Goal: Task Accomplishment & Management: Complete application form

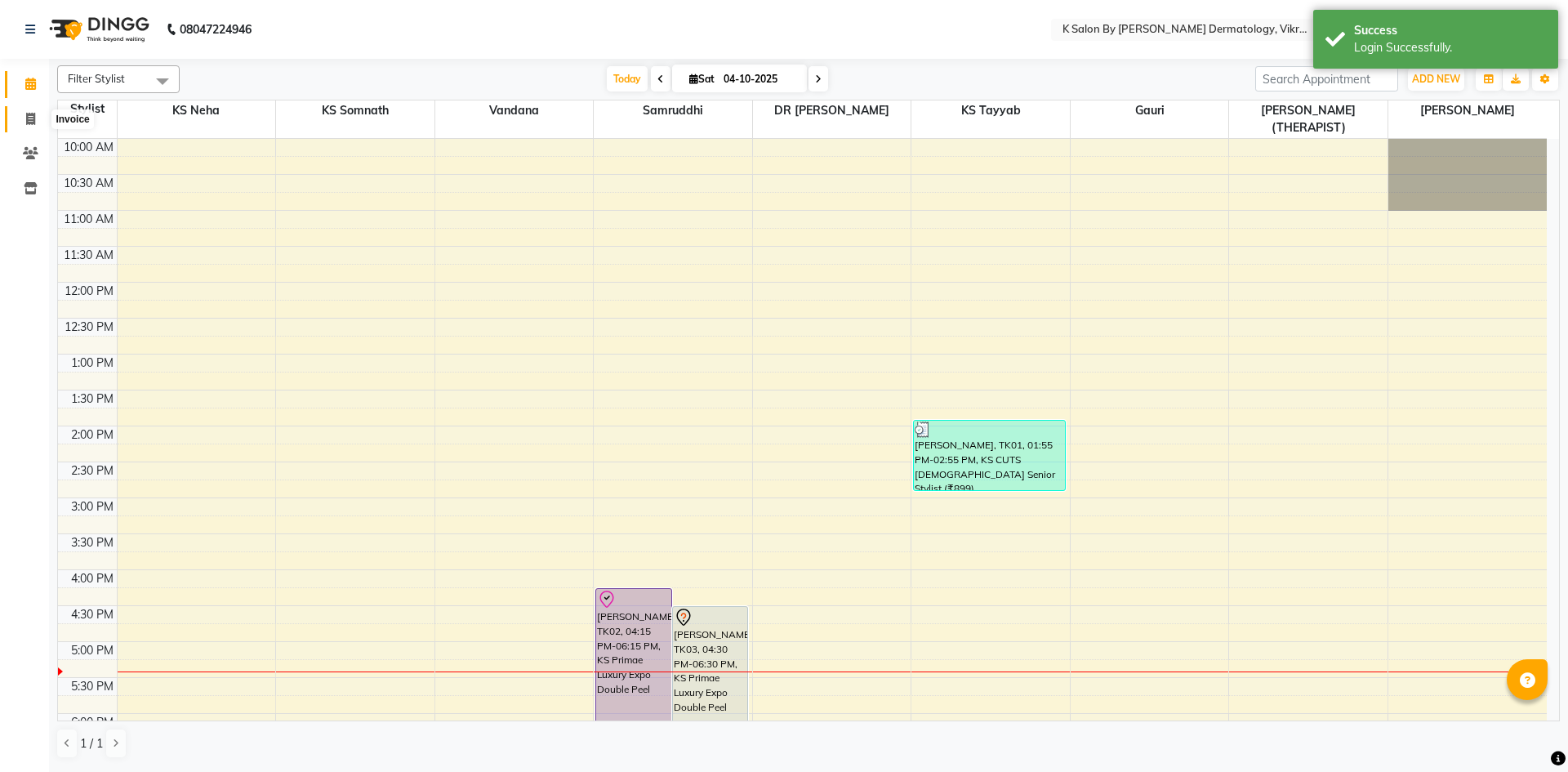
click at [31, 118] on icon at bounding box center [30, 118] width 9 height 12
select select "6798"
select select "service"
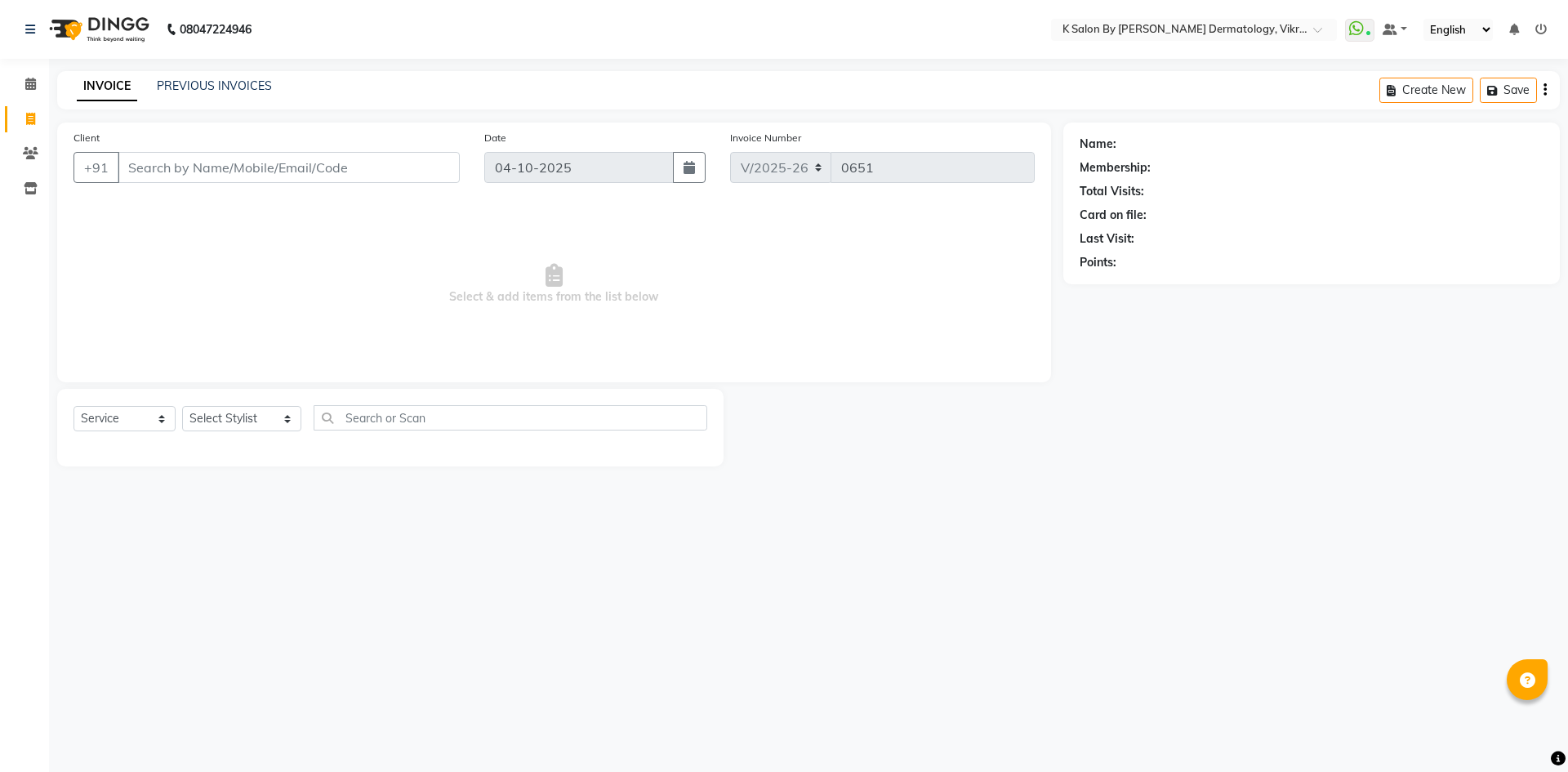
click at [177, 160] on input "Client" at bounding box center [288, 167] width 342 height 31
click at [254, 145] on div "Client +91 8928015562" at bounding box center [266, 162] width 411 height 67
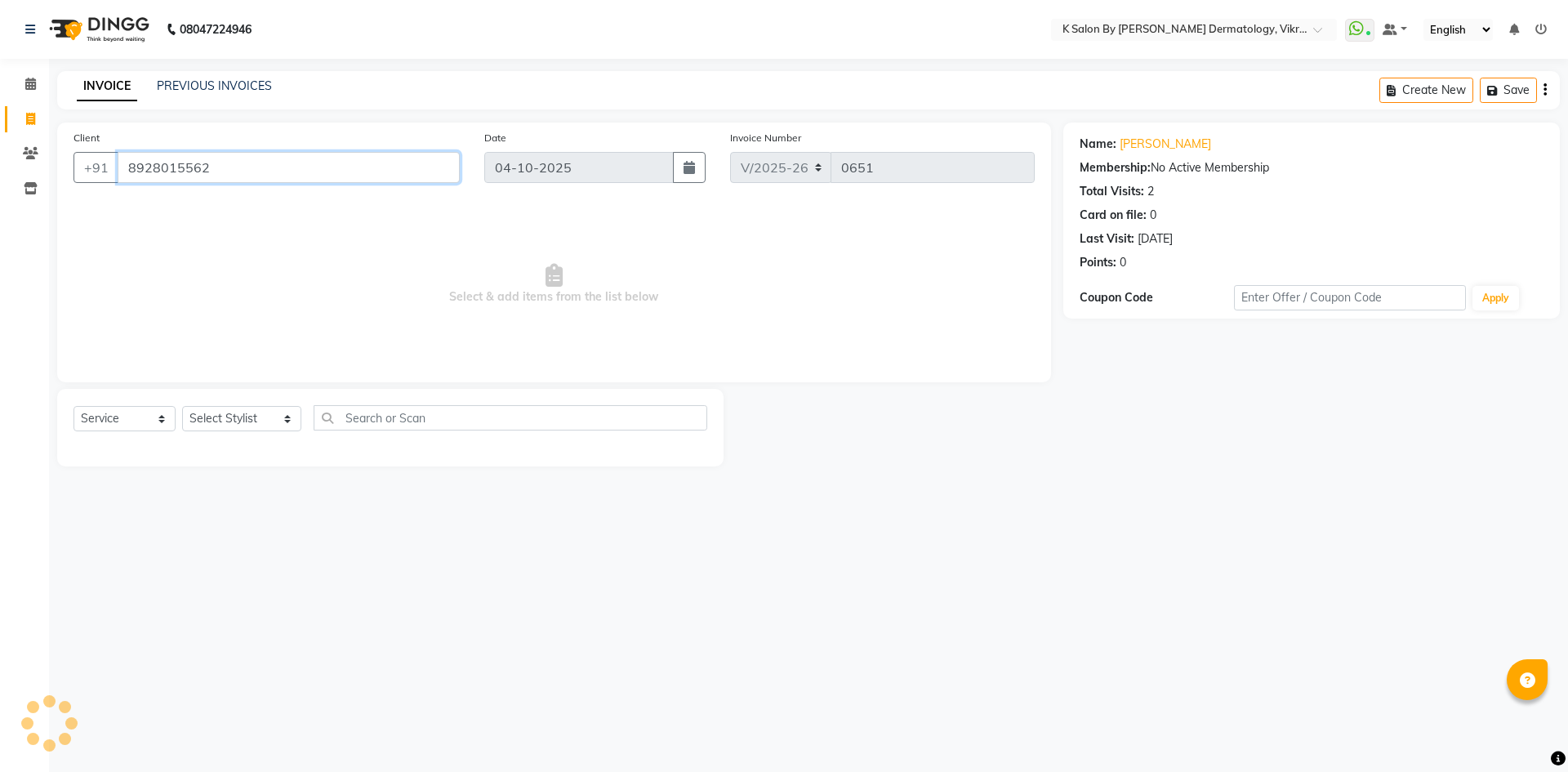
click at [233, 169] on input "8928015562" at bounding box center [288, 167] width 342 height 31
click at [232, 169] on input "8928015562" at bounding box center [288, 167] width 342 height 31
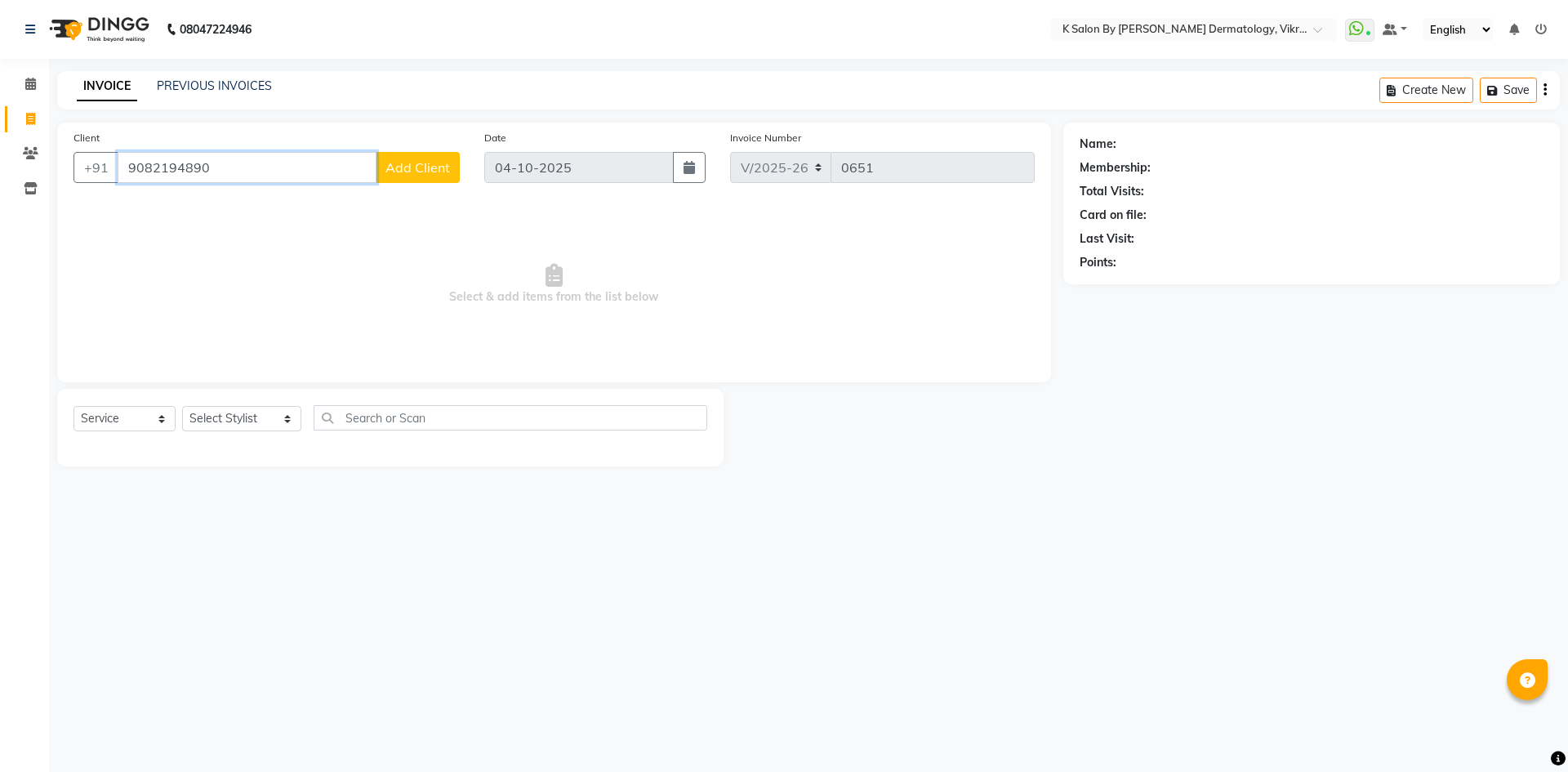
type input "9082194890"
click at [415, 164] on span "Add Client" at bounding box center [418, 167] width 64 height 16
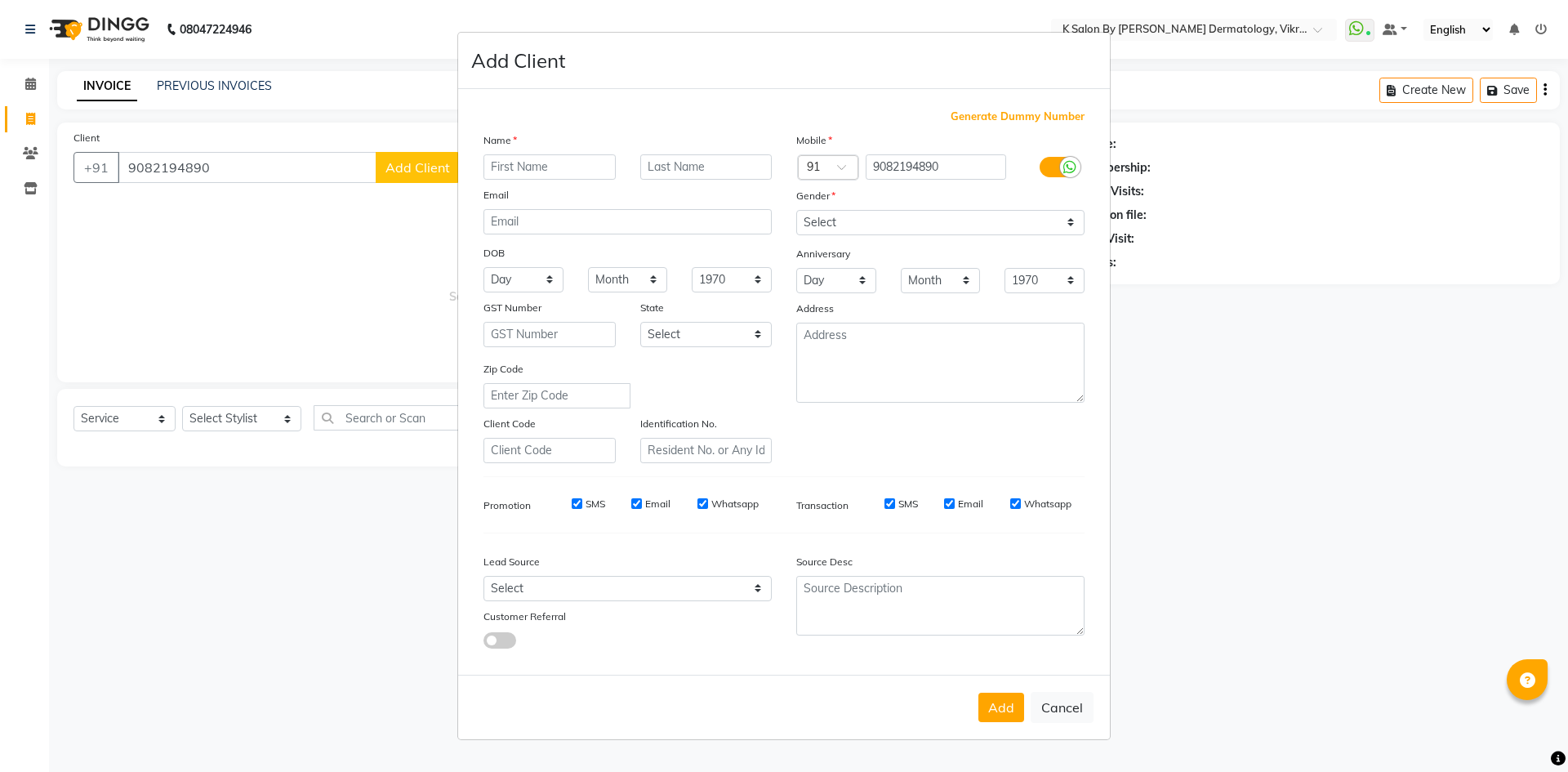
click at [544, 172] on input "text" at bounding box center [549, 167] width 133 height 25
type input "trupti"
type input "phadtare"
type input "phadtaretrupti143@gmail.com"
click at [548, 276] on select "Day 01 02 03 04 05 06 07 08 09 10 11 12 13 14 15 16 17 18 19 20 21 22 23 24 25 …" at bounding box center [523, 280] width 80 height 25
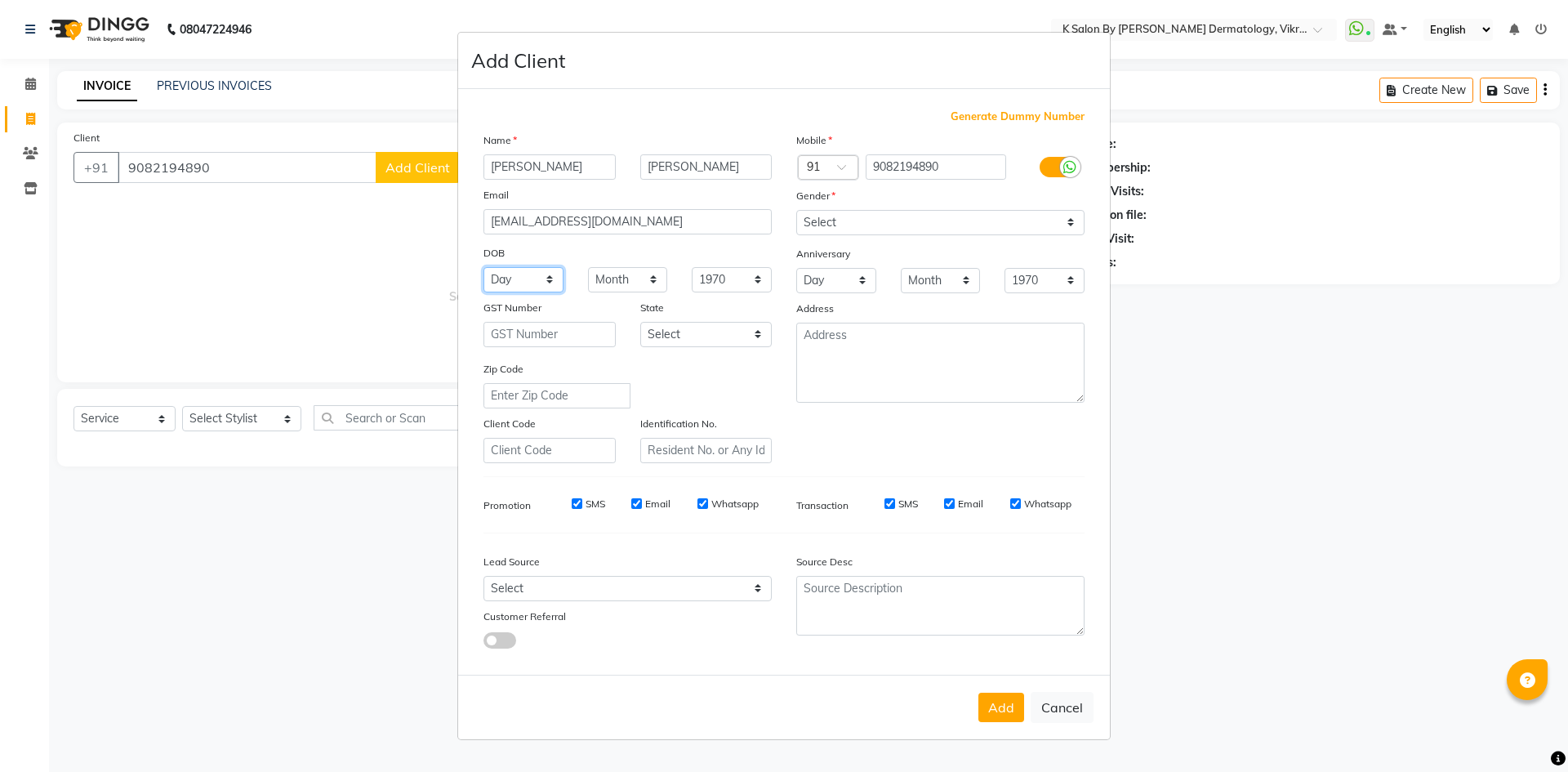
select select "20"
click at [484, 267] on select "Day 01 02 03 04 05 06 07 08 09 10 11 12 13 14 15 16 17 18 19 20 21 22 23 24 25 …" at bounding box center [523, 280] width 80 height 25
click at [647, 279] on select "Month January February March April May June July August September October Novem…" at bounding box center [628, 280] width 80 height 25
select select "01"
click at [588, 267] on select "Month January February March April May June July August September October Novem…" at bounding box center [628, 280] width 80 height 25
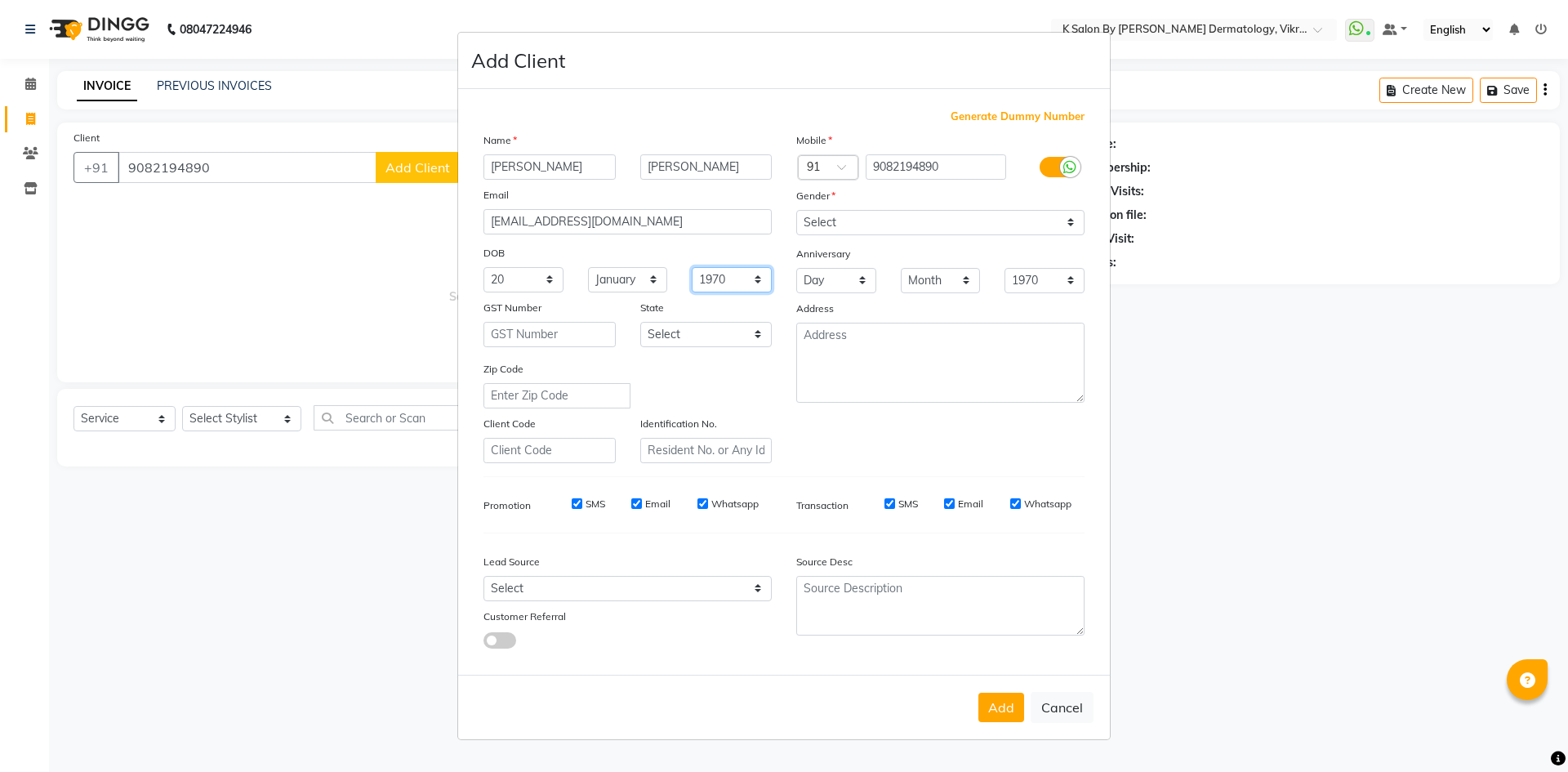
click at [727, 285] on select "1940 1941 1942 1943 1944 1945 1946 1947 1948 1949 1950 1951 1952 1953 1954 1955…" at bounding box center [731, 280] width 80 height 25
select select "1998"
click at [691, 267] on select "1940 1941 1942 1943 1944 1945 1946 1947 1948 1949 1950 1951 1952 1953 1954 1955…" at bounding box center [731, 280] width 80 height 25
click at [881, 220] on select "Select Male Female Other Prefer Not To Say" at bounding box center [940, 222] width 288 height 25
select select "female"
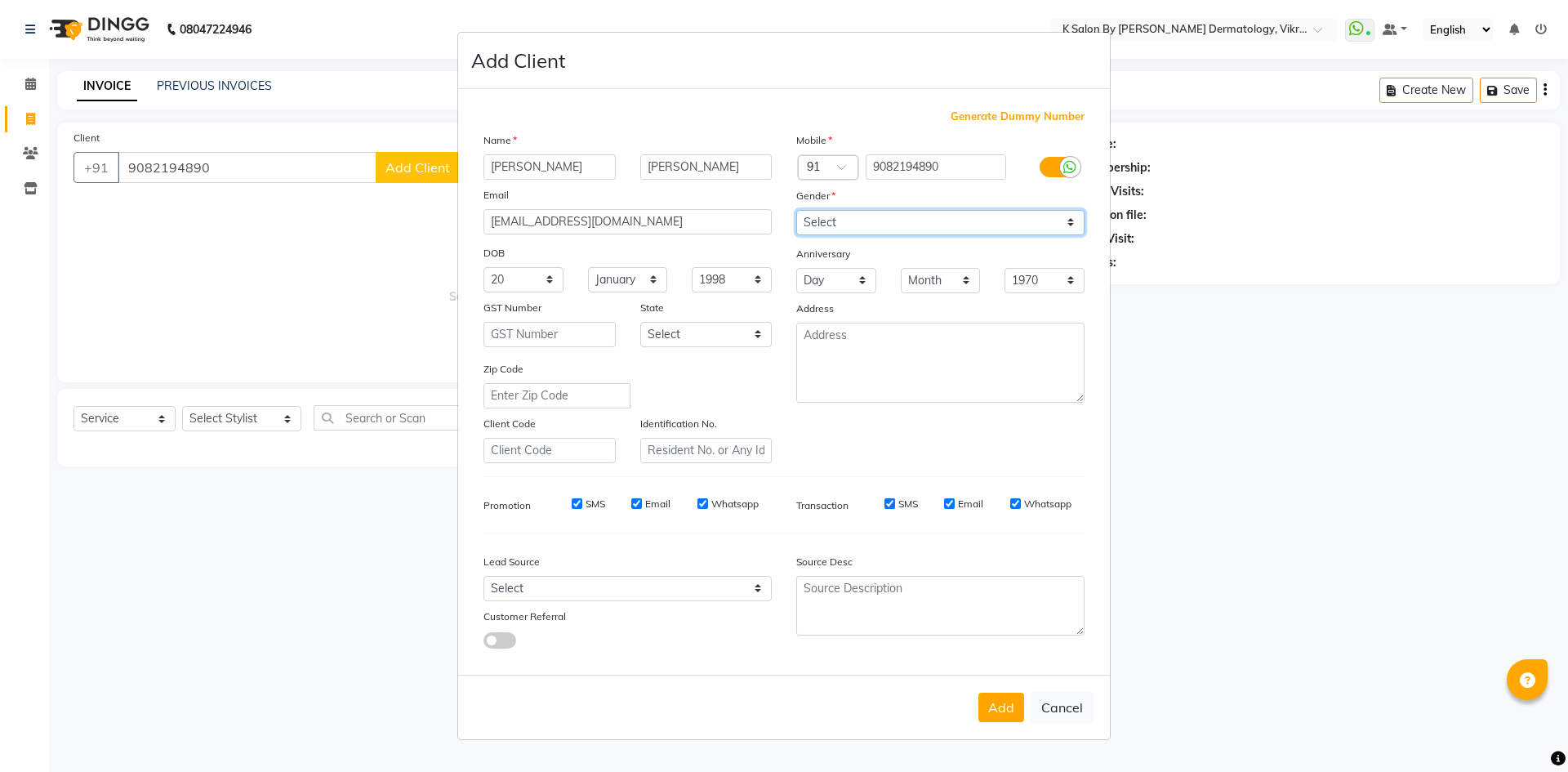
click at [796, 210] on select "Select Male Female Other Prefer Not To Say" at bounding box center [940, 222] width 288 height 25
click at [861, 275] on select "Day 01 02 03 04 05 06 07 08 09 10 11 12 13 14 15 16 17 18 19 20 21 22 23 24 25 …" at bounding box center [836, 281] width 80 height 25
click at [751, 331] on select "Select Andaman and Nicobar Islands Andhra Pradesh Arunachal Pradesh Assam Bihar…" at bounding box center [706, 335] width 133 height 25
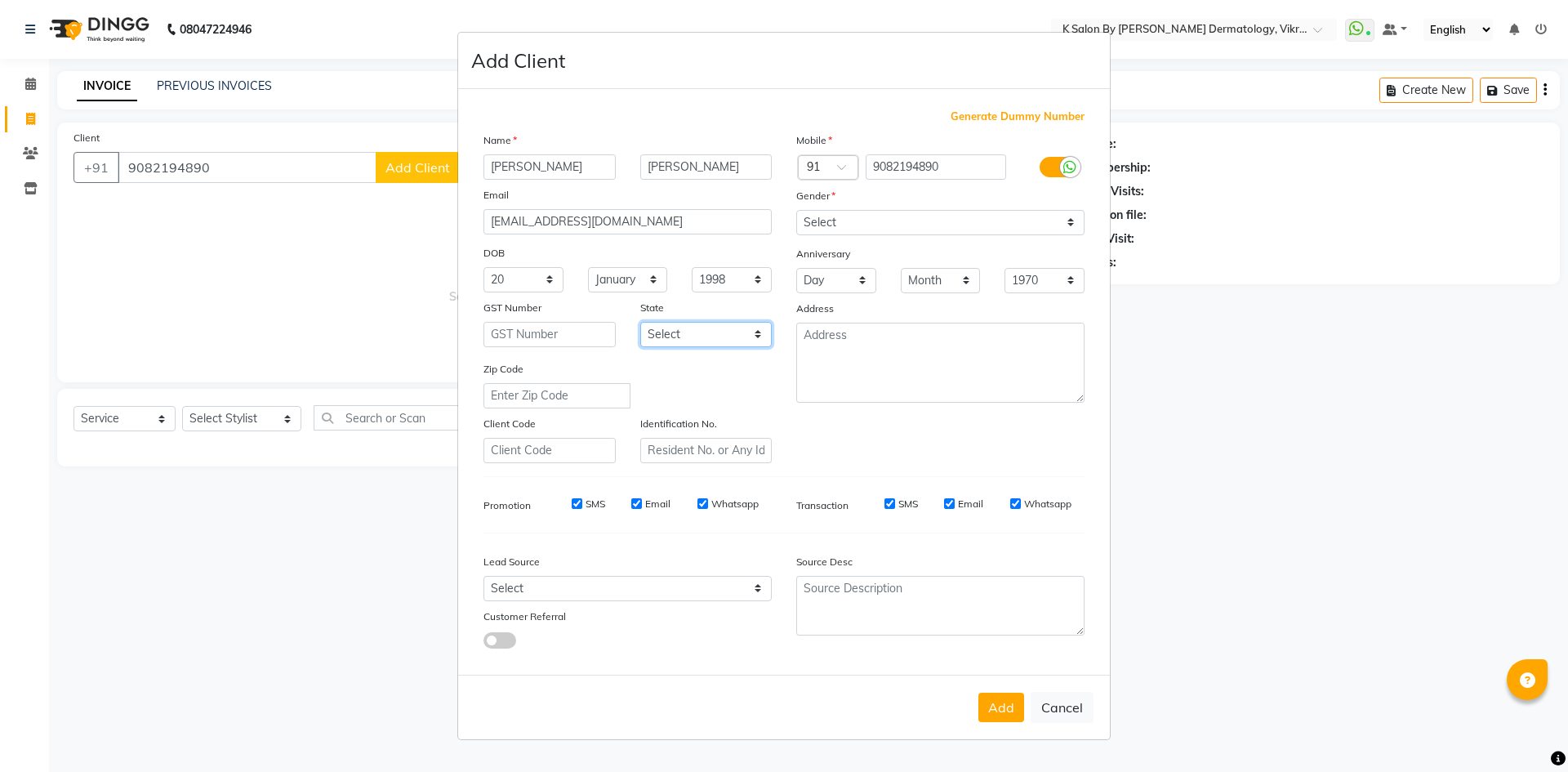
click at [751, 337] on select "Select Andaman and Nicobar Islands Andhra Pradesh Arunachal Pradesh Assam Bihar…" at bounding box center [706, 335] width 133 height 25
click at [751, 330] on select "Select Andaman and Nicobar Islands Andhra Pradesh Arunachal Pradesh Assam Bihar…" at bounding box center [706, 335] width 133 height 25
click at [865, 348] on textarea at bounding box center [940, 363] width 288 height 80
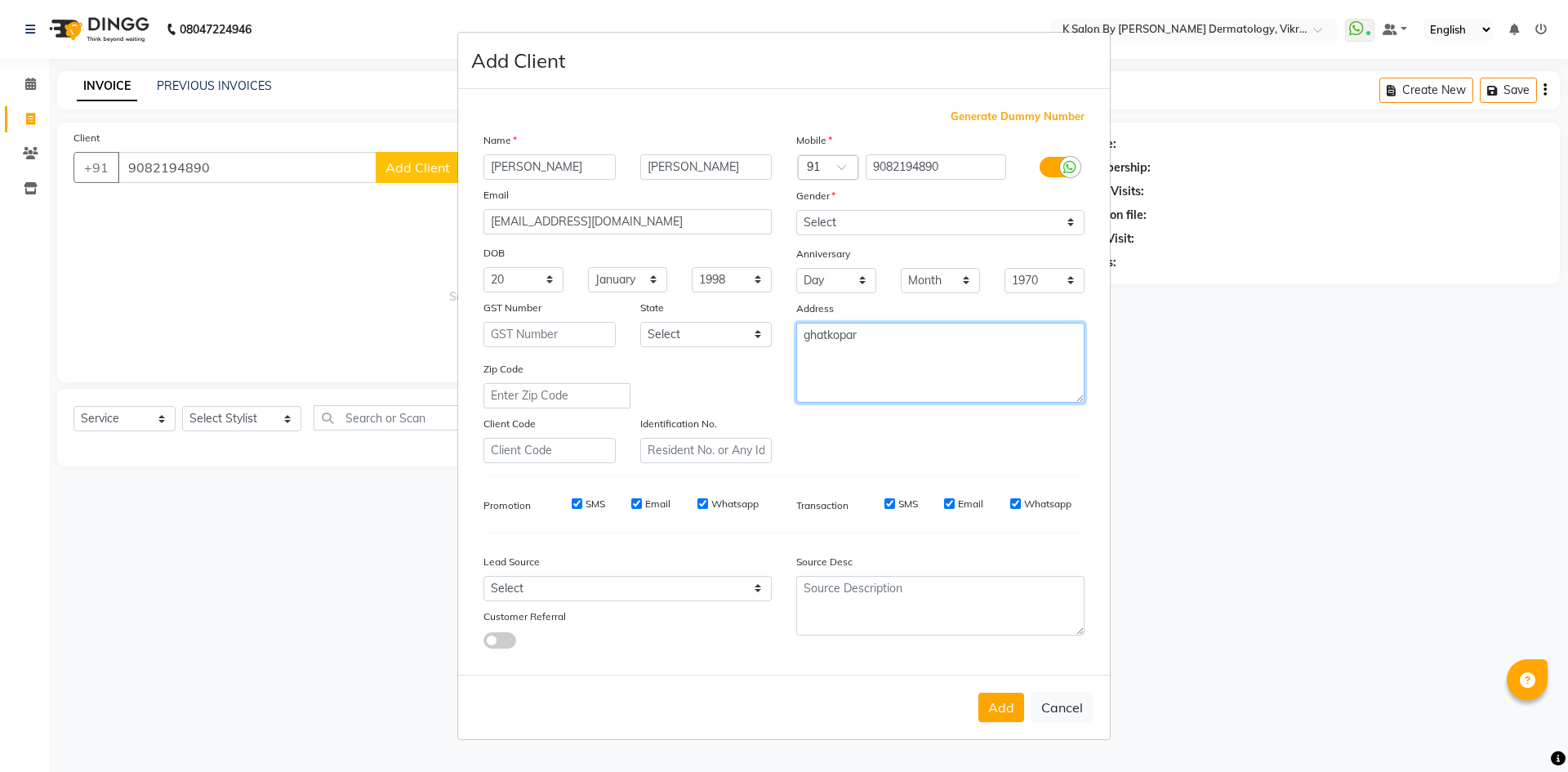
type textarea "ghatkopar"
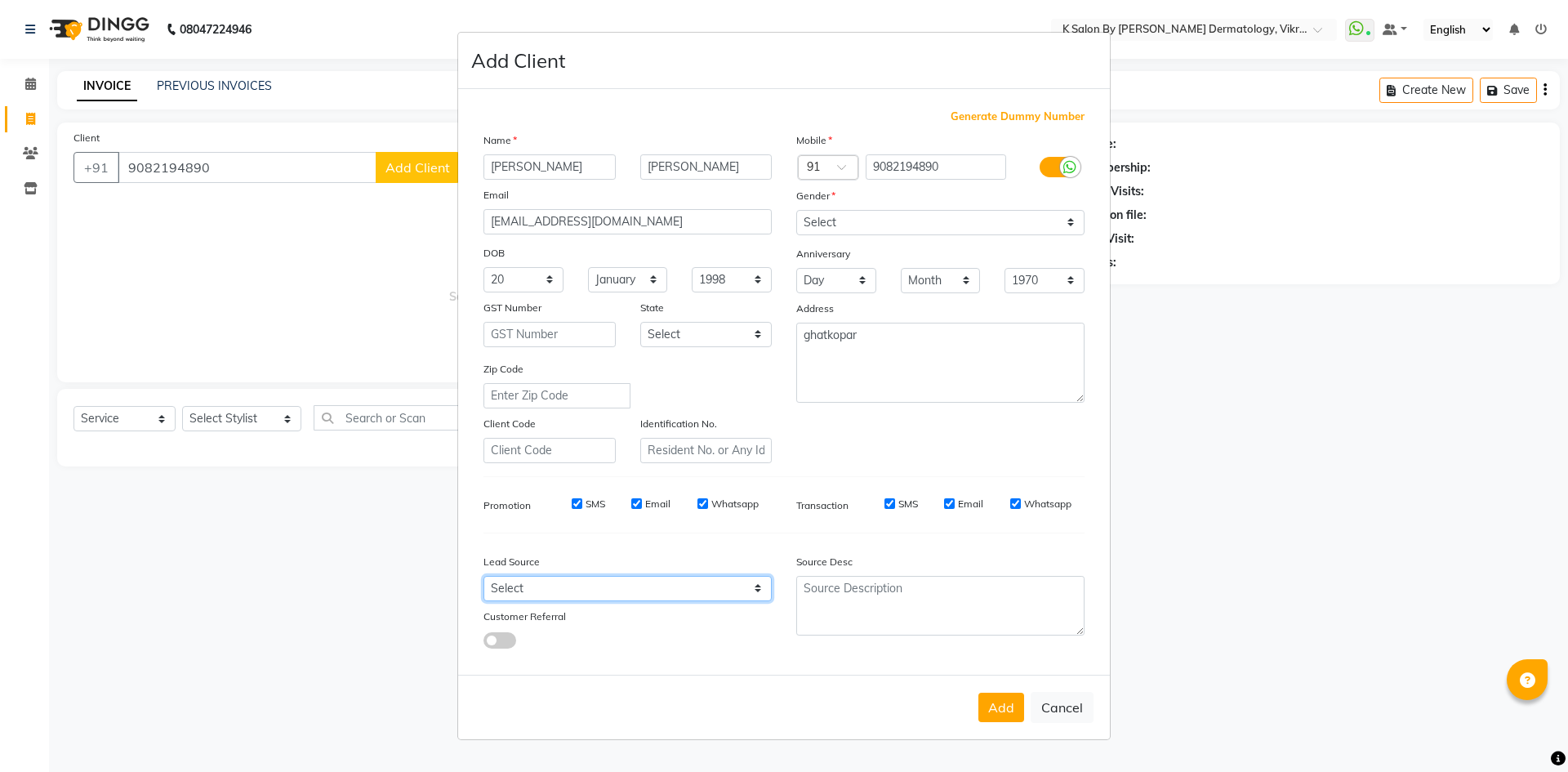
click at [555, 593] on select "Select Walk-in Referral Internet Friend Word of Mouth Advertisement Facebook Ju…" at bounding box center [627, 589] width 288 height 25
select select "47702"
click at [484, 576] on select "Select Walk-in Referral Internet Friend Word of Mouth Advertisement Facebook Ju…" at bounding box center [627, 589] width 288 height 25
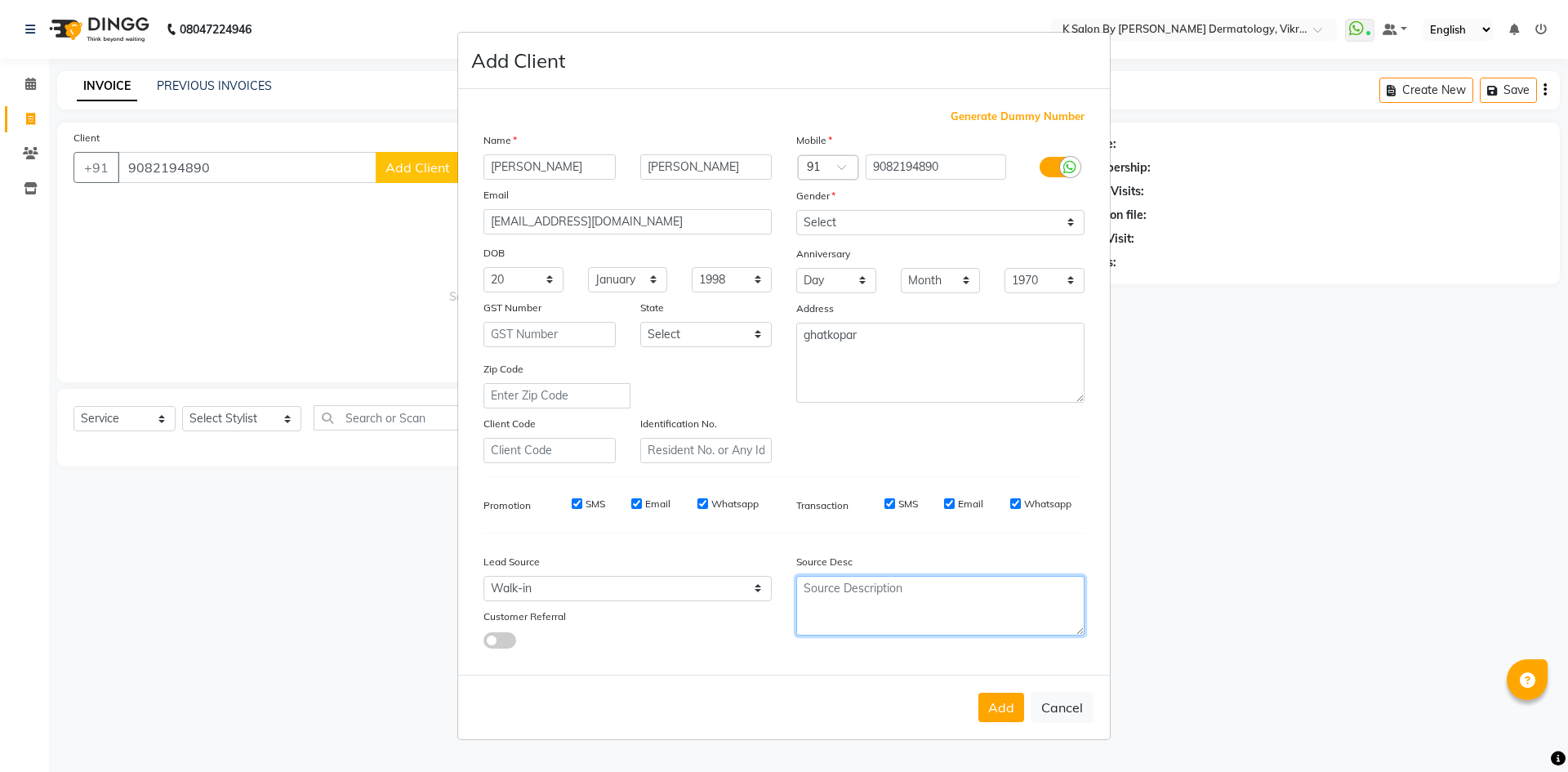
click at [891, 593] on textarea at bounding box center [940, 605] width 288 height 60
click at [1006, 700] on button "Add" at bounding box center [1001, 707] width 46 height 30
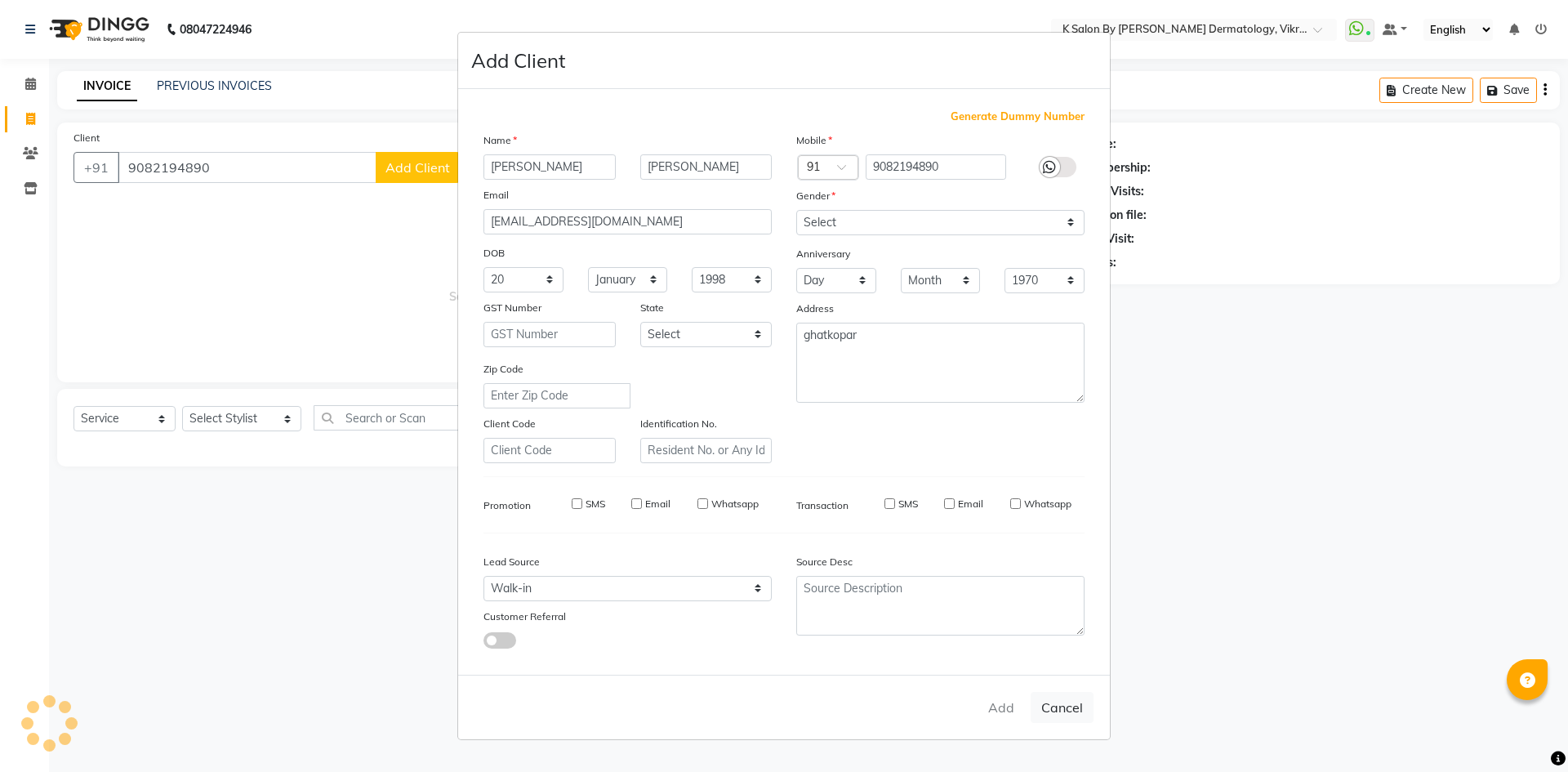
type input "90******90"
select select
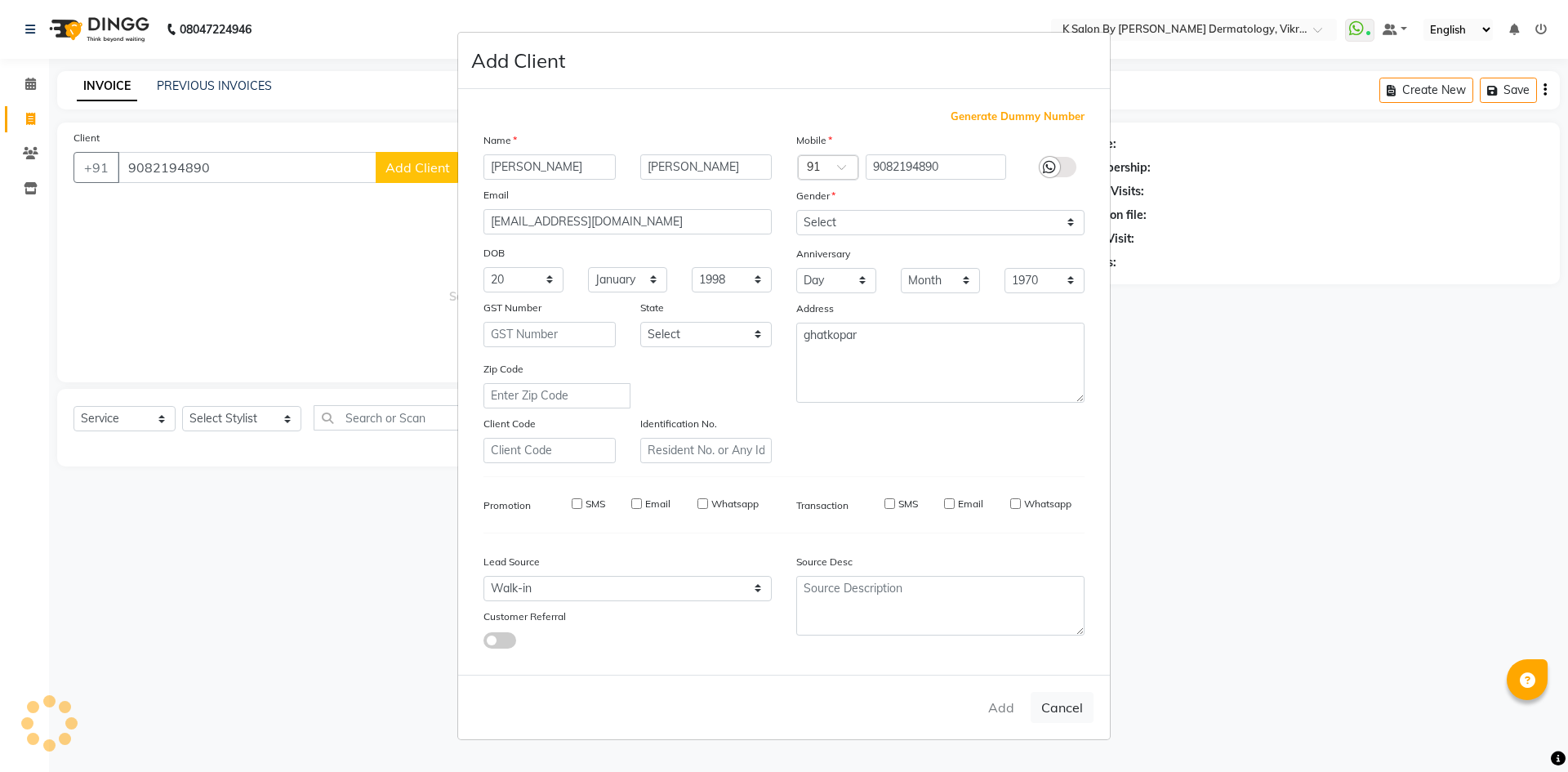
select select
checkbox input "false"
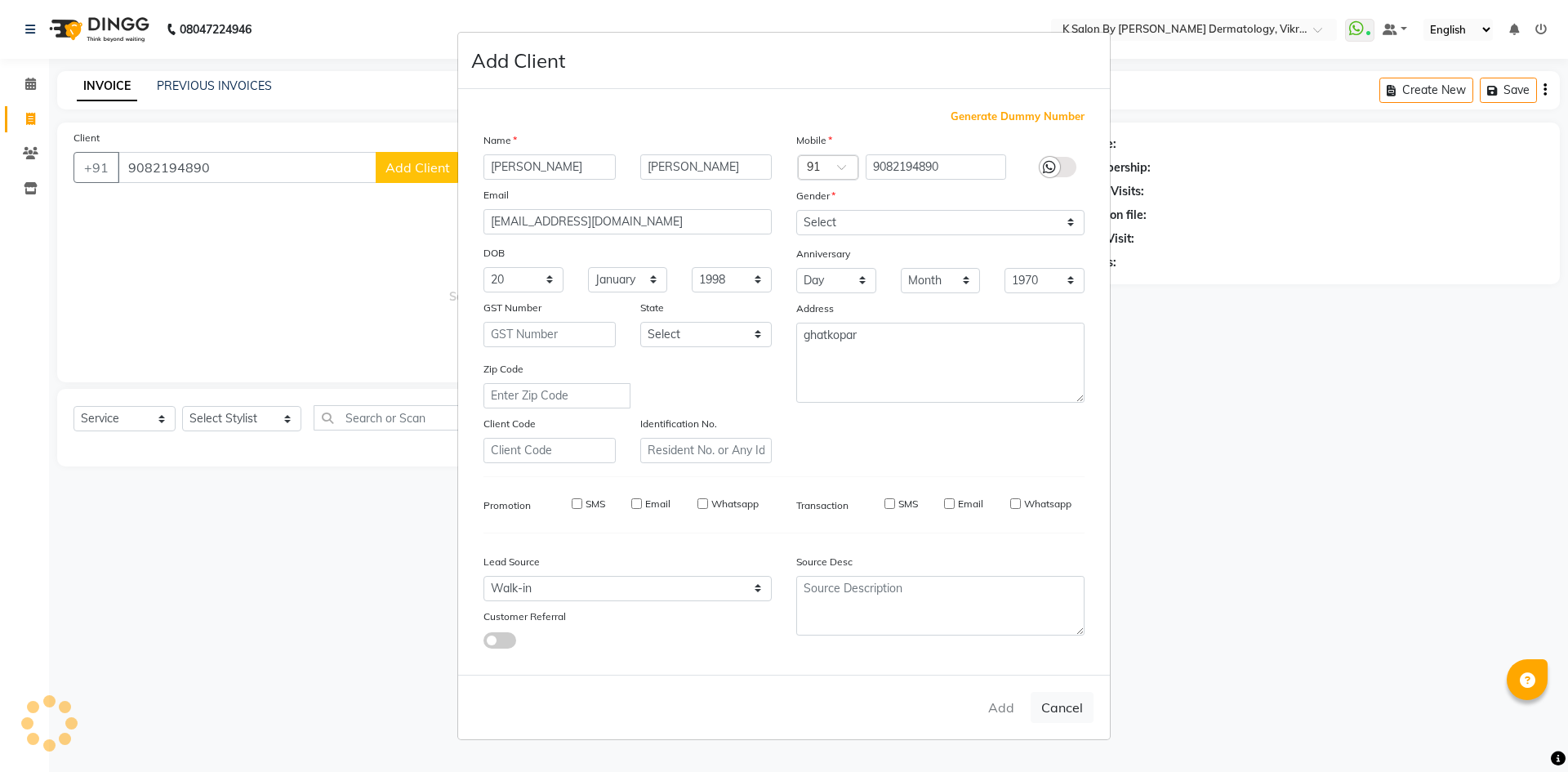
checkbox input "false"
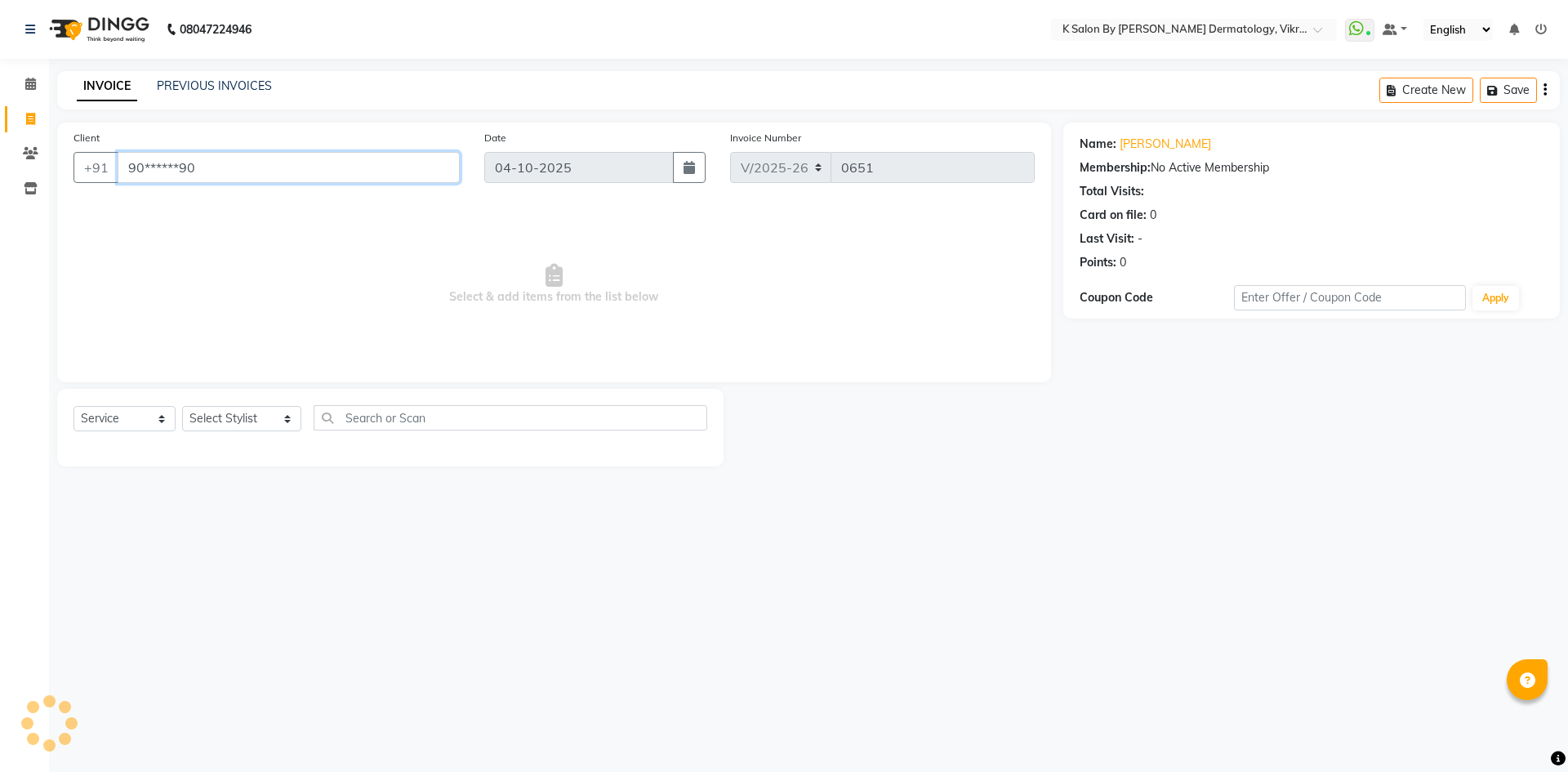
click at [227, 165] on input "90******90" at bounding box center [288, 167] width 342 height 31
click at [146, 415] on select "Select Service Product Membership Package Voucher Prepaid Gift Card" at bounding box center [124, 419] width 102 height 25
click at [74, 406] on select "Select Service Product Membership Package Voucher Prepaid Gift Card" at bounding box center [124, 419] width 102 height 25
click at [211, 424] on select "Select Stylist DR Radhika Gauri KS Neha KS Somnath KS Tayyab k suraj Manager NE…" at bounding box center [241, 419] width 119 height 25
select select "88920"
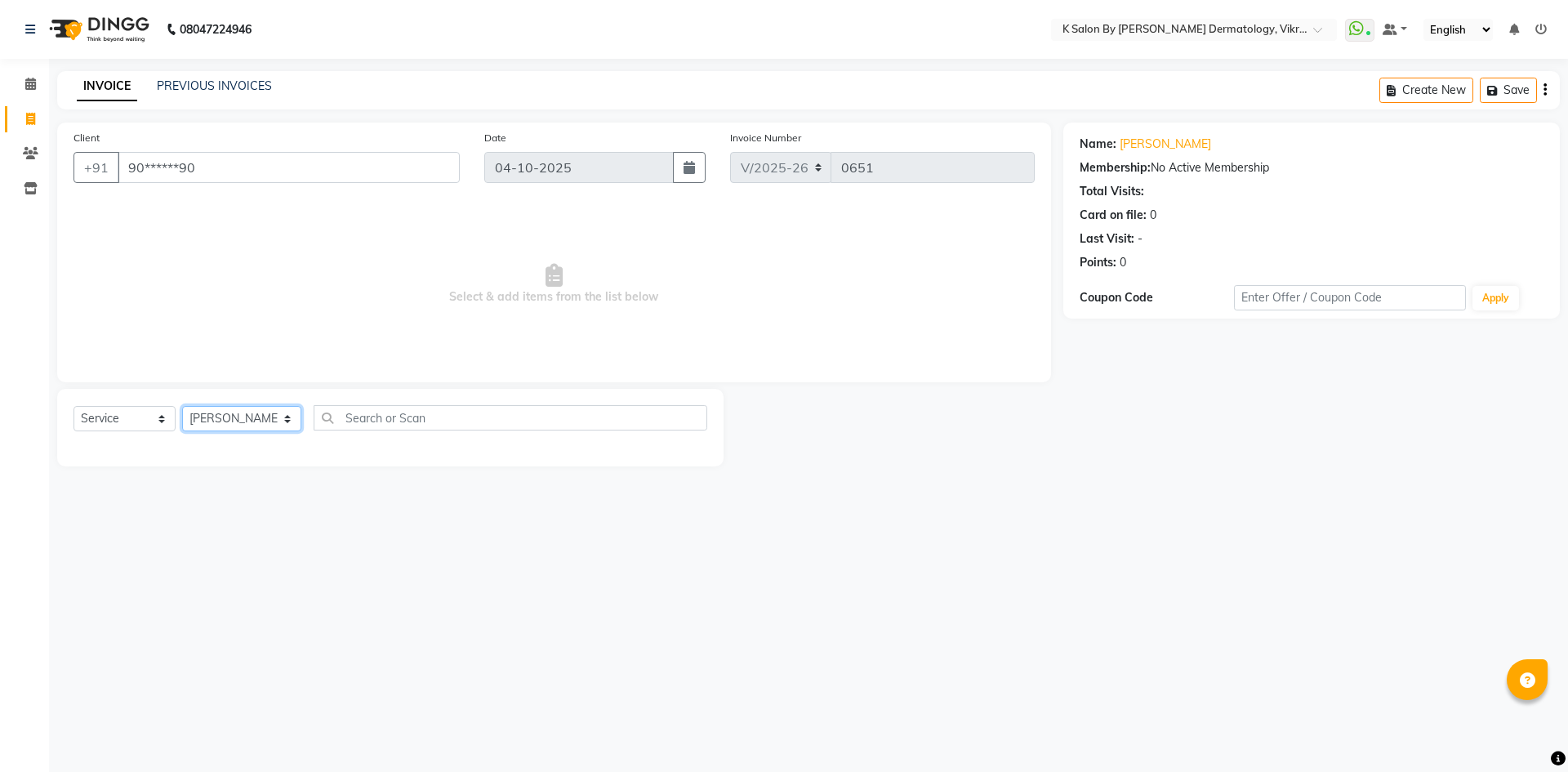
click at [182, 406] on select "Select Stylist DR Radhika Gauri KS Neha KS Somnath KS Tayyab k suraj Manager NE…" at bounding box center [241, 419] width 119 height 25
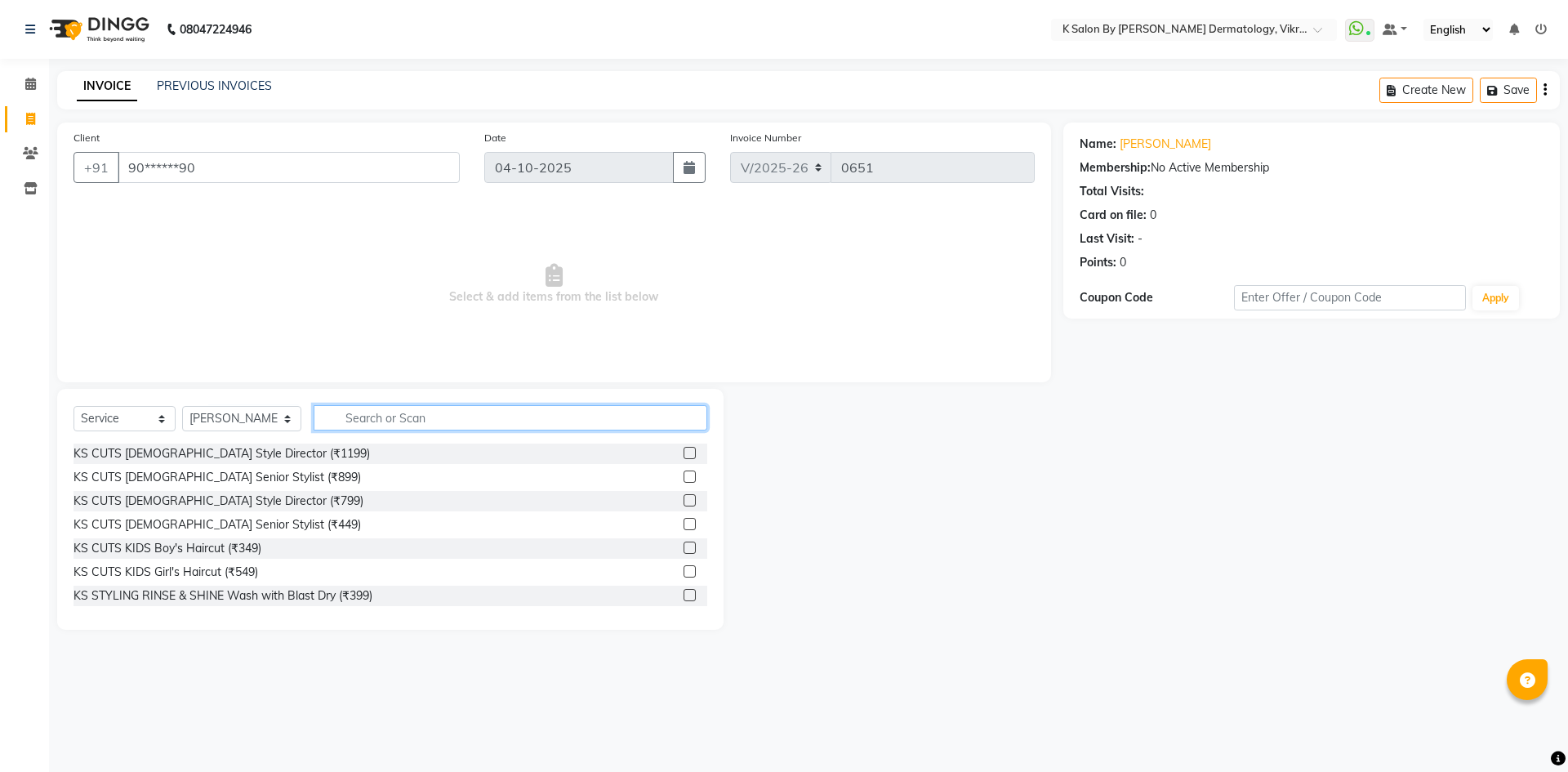
click at [359, 419] on input "text" at bounding box center [511, 418] width 394 height 25
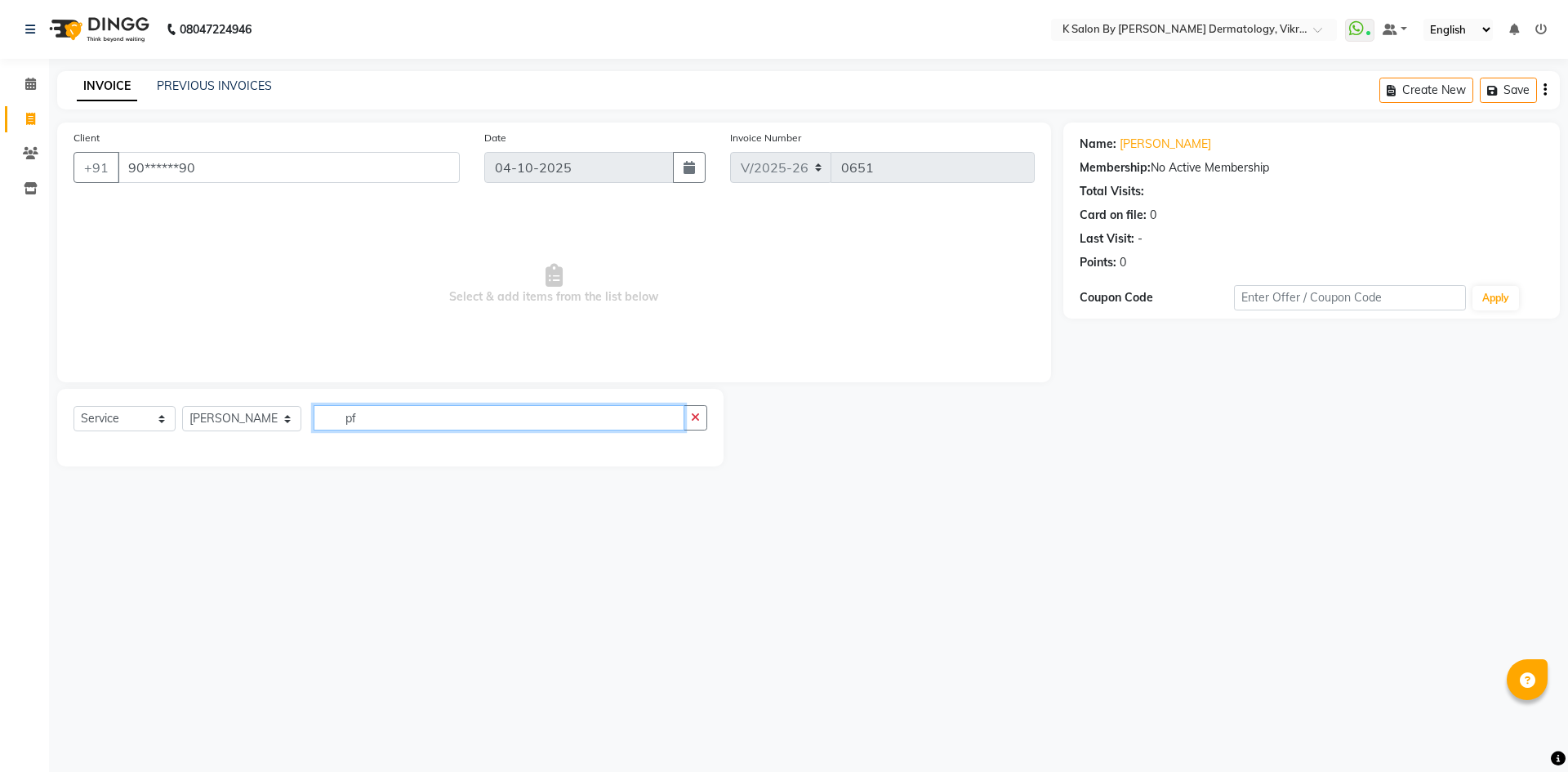
type input "p"
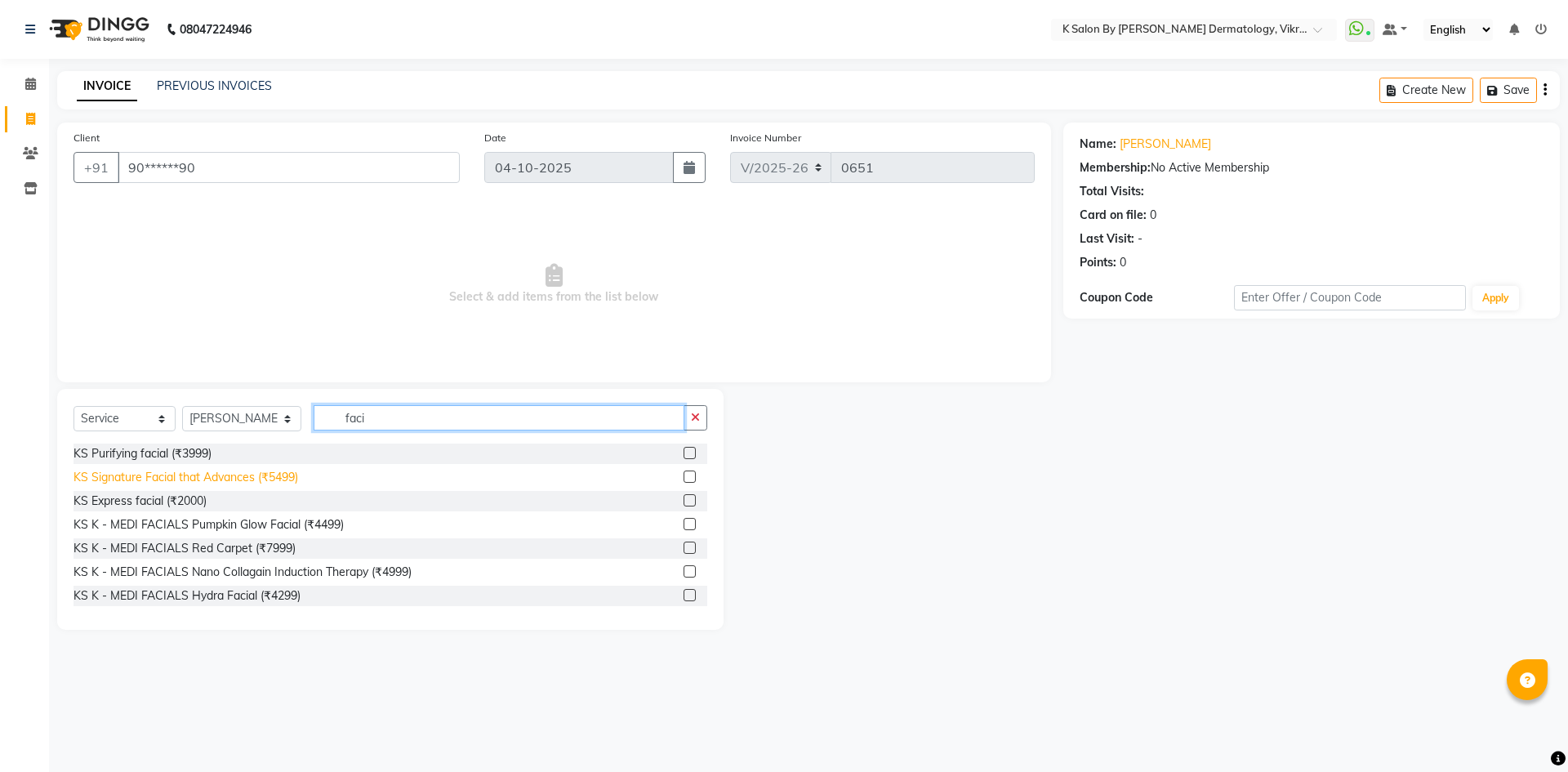
type input "faci"
click at [293, 477] on div "KS Signature Facial that Advances (₹5499)" at bounding box center [186, 478] width 225 height 17
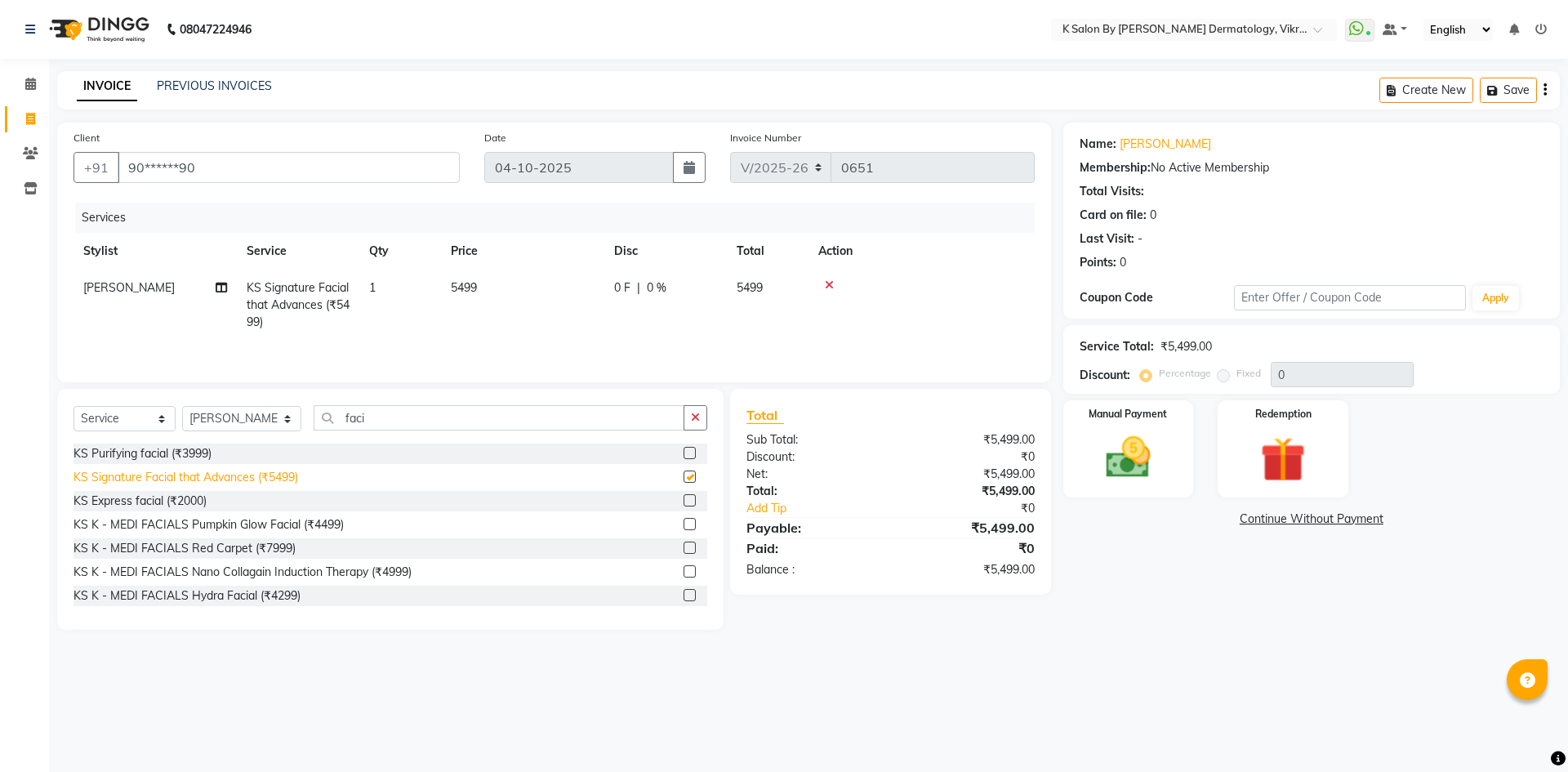
checkbox input "false"
click at [462, 282] on span "5499" at bounding box center [463, 287] width 26 height 14
select select "88920"
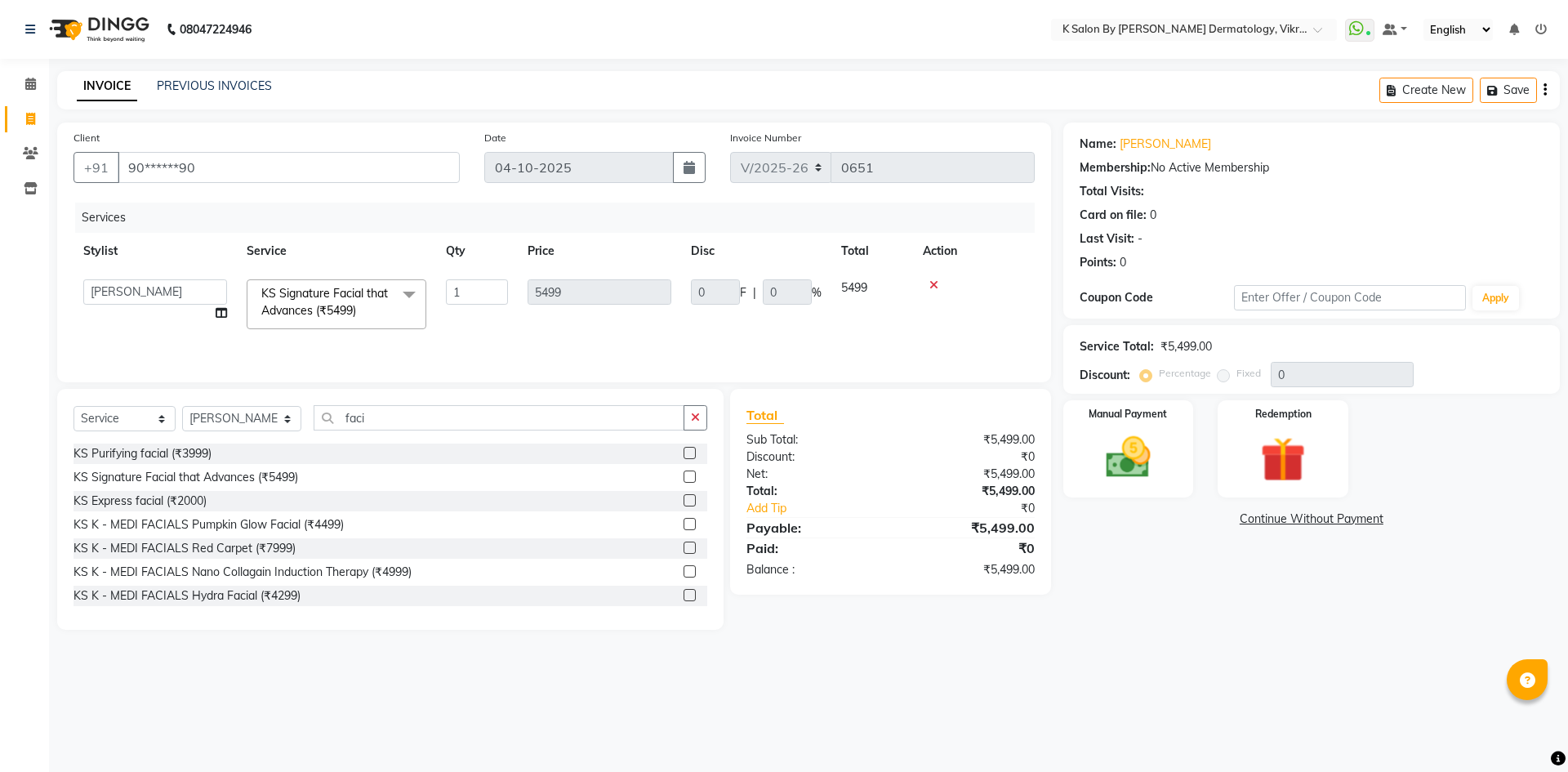
click at [462, 282] on input "1" at bounding box center [476, 292] width 62 height 25
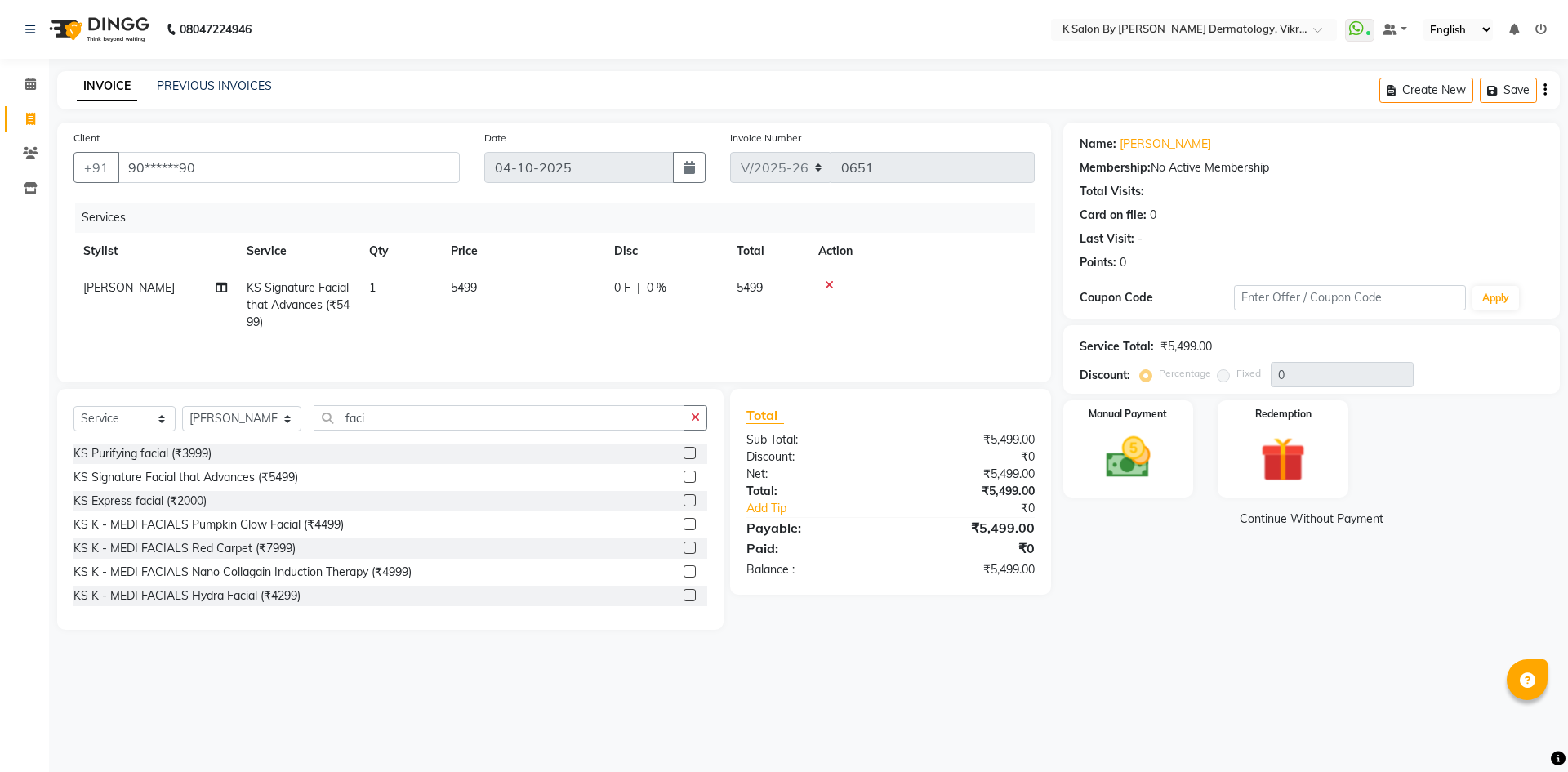
click at [464, 280] on span "5499" at bounding box center [463, 287] width 26 height 14
select select "88920"
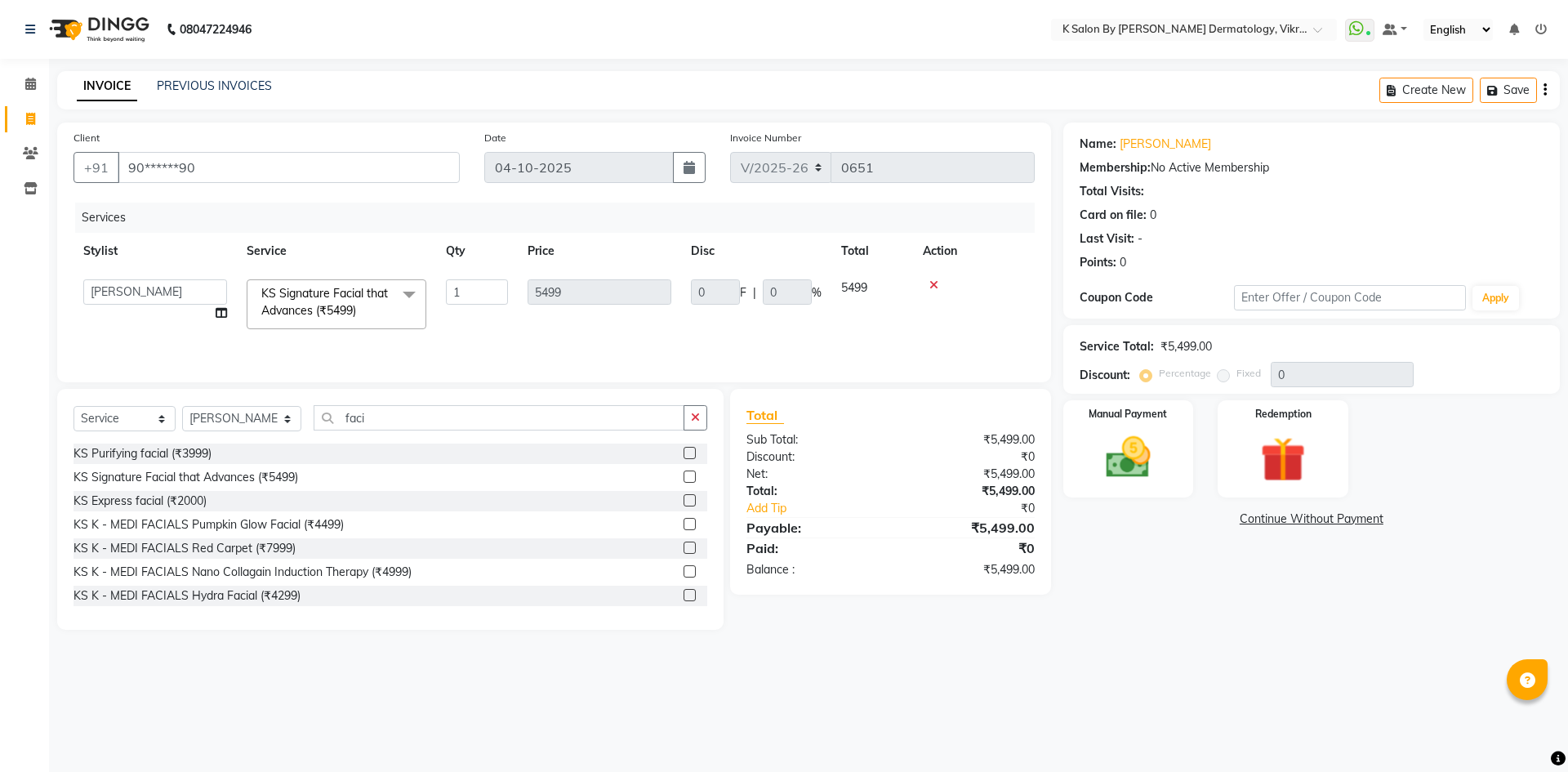
click at [648, 334] on td "5499" at bounding box center [598, 304] width 163 height 69
click at [1130, 605] on div "Name: Trupti Phadtare Membership: No Active Membership Total Visits: Card on fi…" at bounding box center [1318, 376] width 509 height 507
click at [1111, 465] on img at bounding box center [1128, 457] width 76 height 54
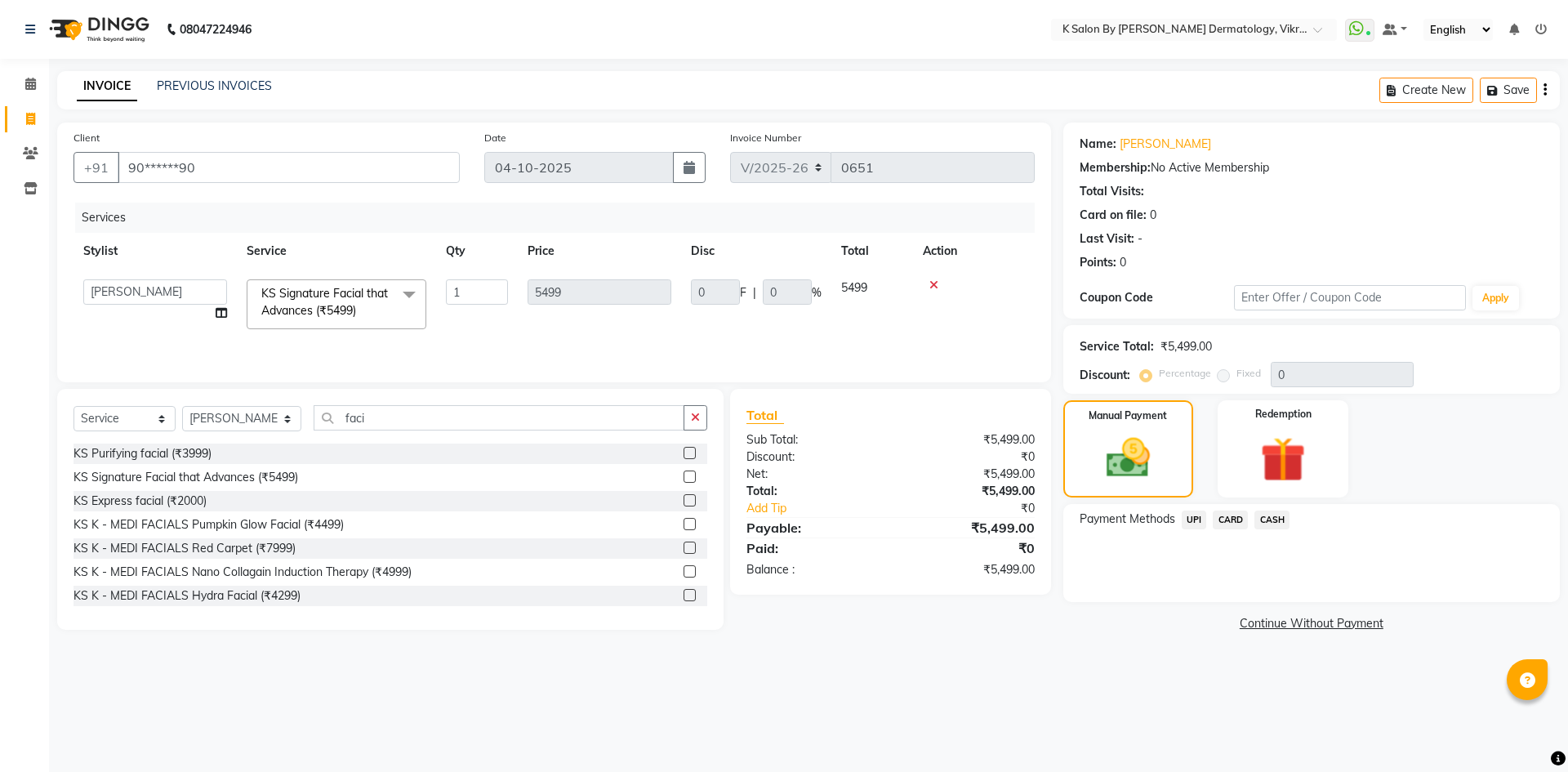
click at [1199, 520] on span "UPI" at bounding box center [1194, 520] width 25 height 19
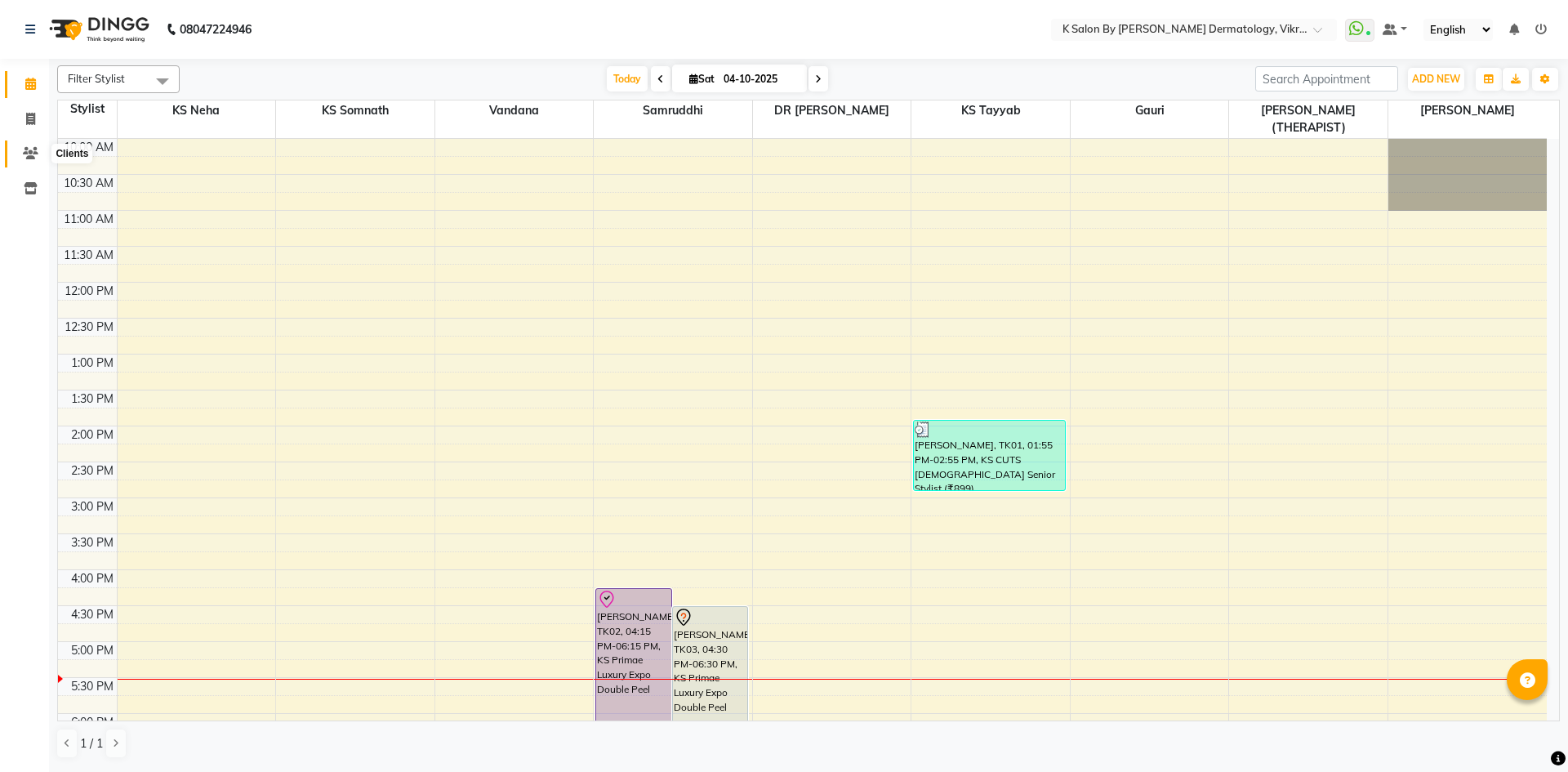
click at [34, 156] on icon at bounding box center [30, 153] width 15 height 12
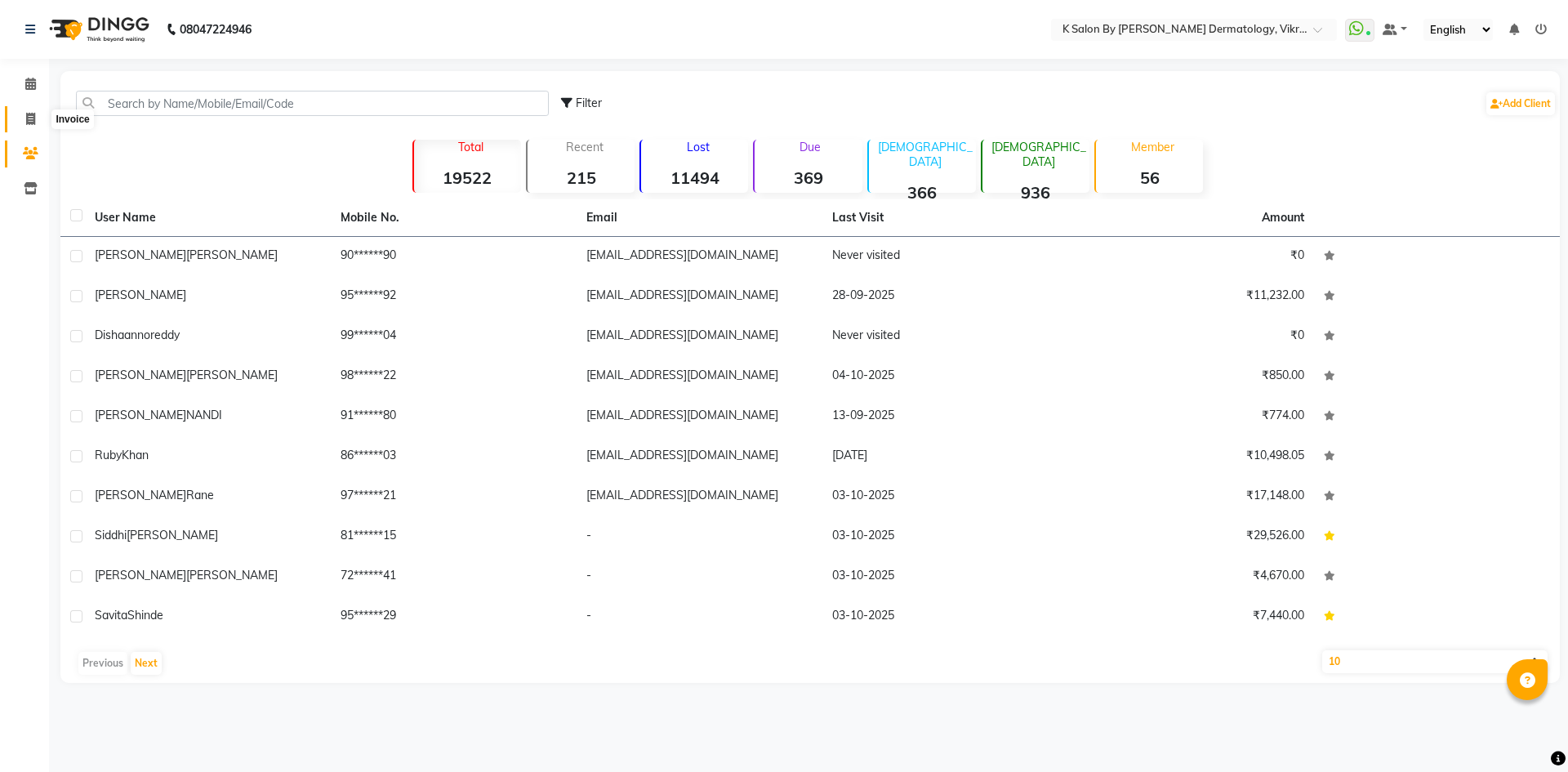
click at [32, 128] on span at bounding box center [30, 119] width 29 height 19
select select "service"
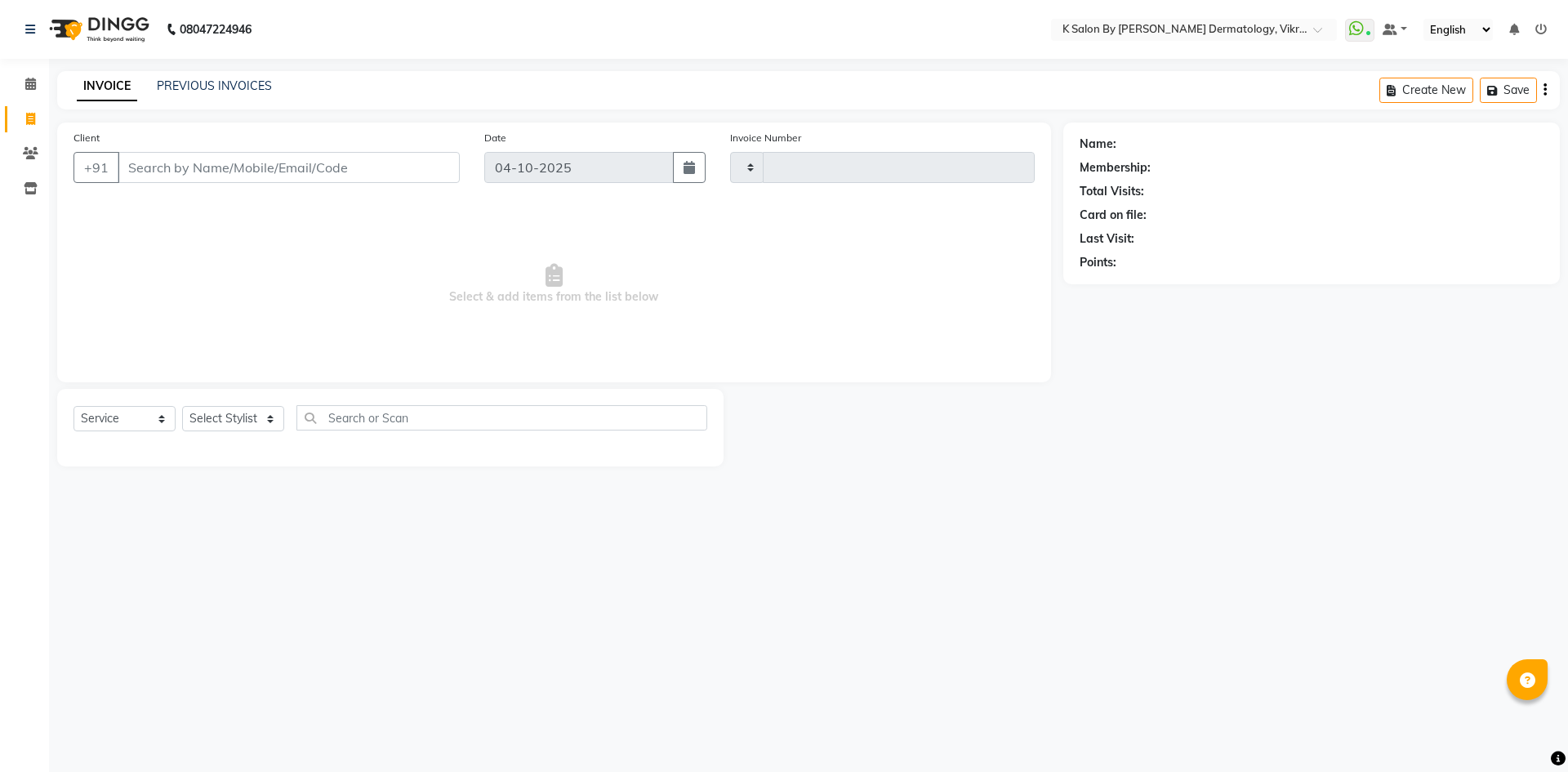
type input "0651"
select select "6798"
click at [261, 411] on select "Select Stylist DR Radhika Gauri KS Neha KS Somnath KS Tayyab k suraj Manager NE…" at bounding box center [241, 419] width 119 height 25
select select "55322"
click at [182, 406] on select "Select Stylist DR Radhika Gauri KS Neha KS Somnath KS Tayyab k suraj Manager NE…" at bounding box center [241, 419] width 119 height 25
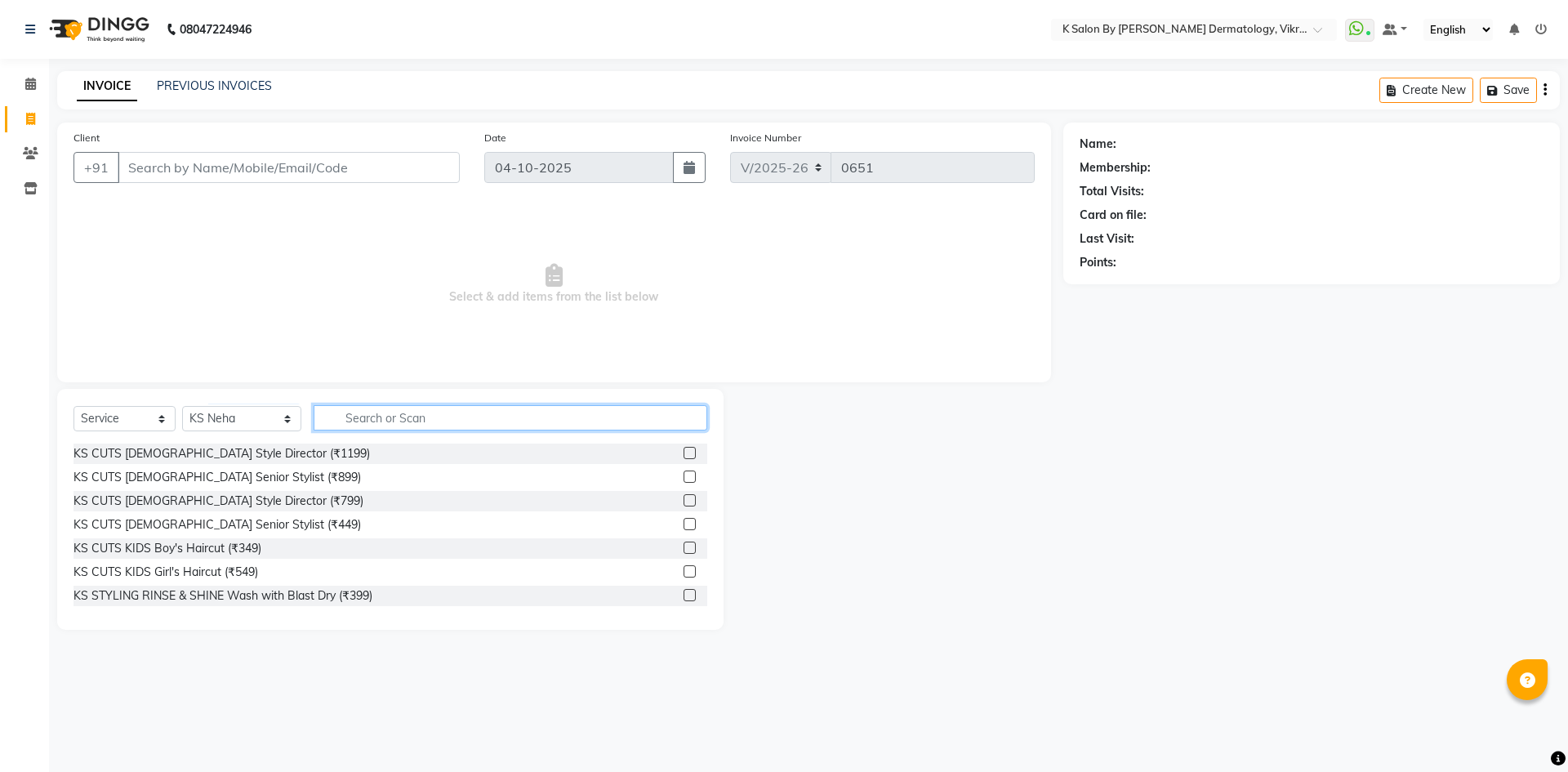
click at [349, 423] on input "text" at bounding box center [511, 418] width 394 height 25
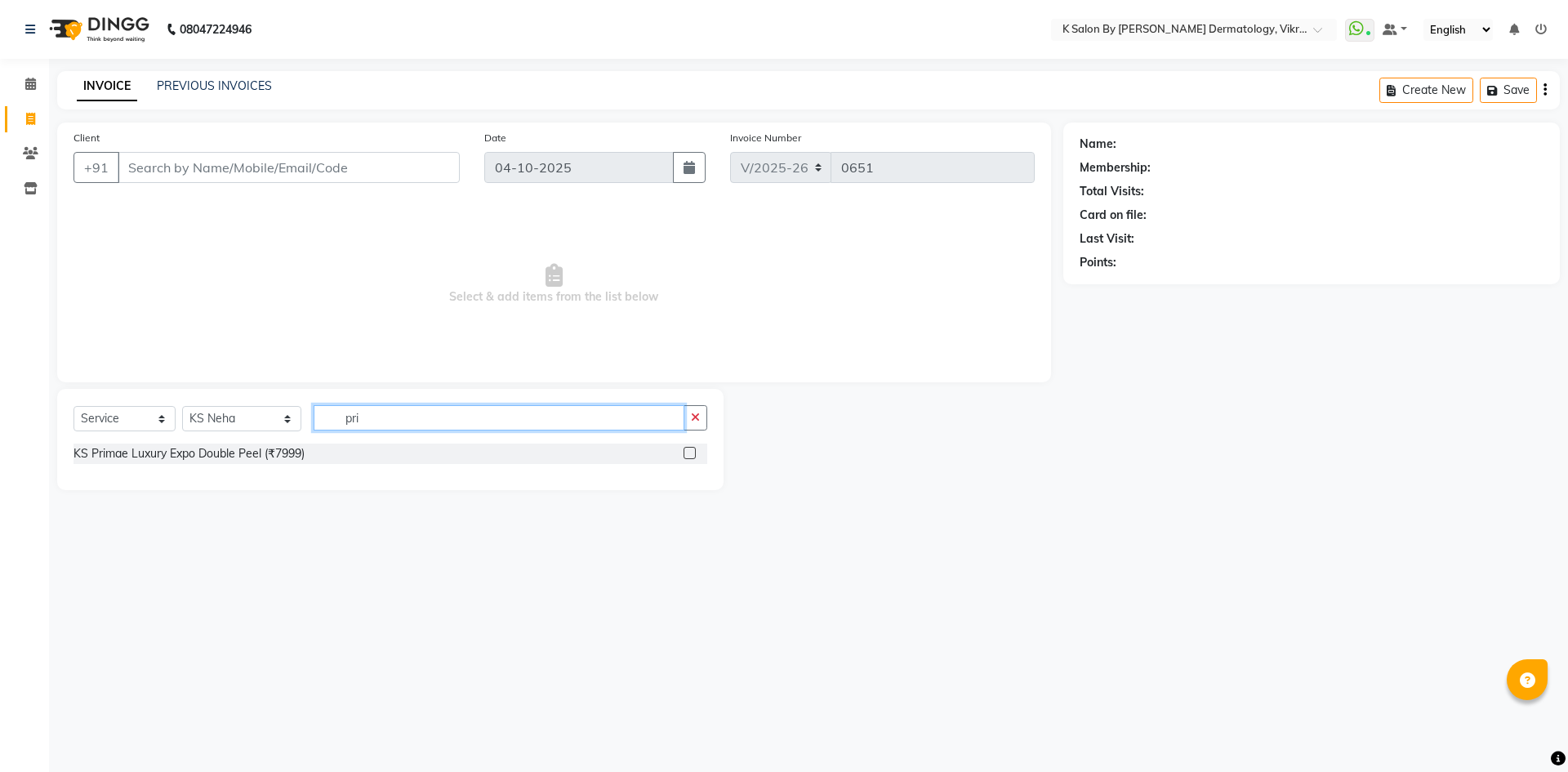
type input "pri"
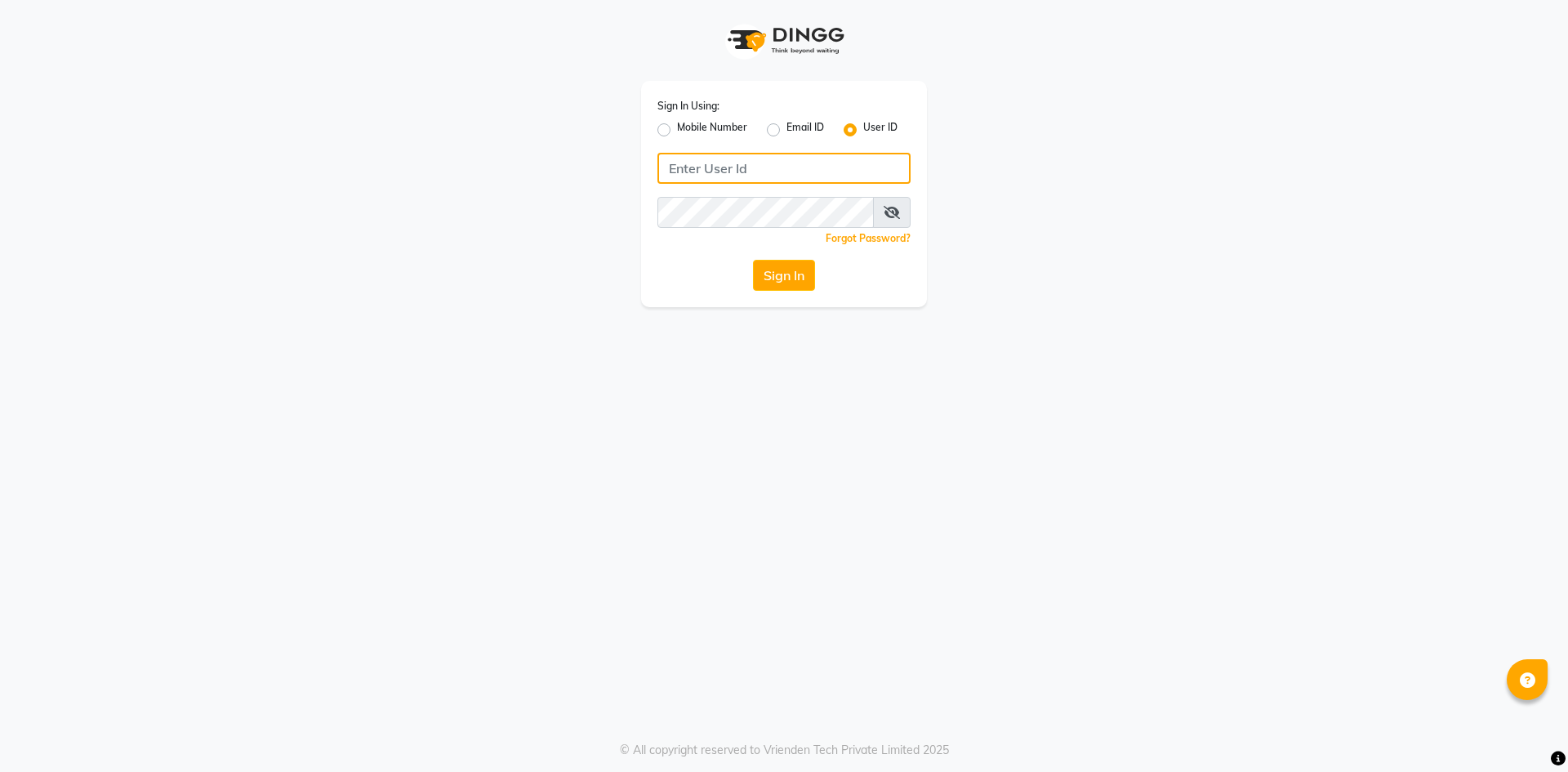
click at [734, 159] on input "Username" at bounding box center [784, 168] width 253 height 31
type input "[PERSON_NAME]"
click at [646, 307] on div "Sign In Using: Mobile Number Email ID User ID [PERSON_NAME] Remember me Forgot …" at bounding box center [784, 386] width 1568 height 772
click at [788, 284] on button "Sign In" at bounding box center [784, 275] width 62 height 31
